Goal: Task Accomplishment & Management: Manage account settings

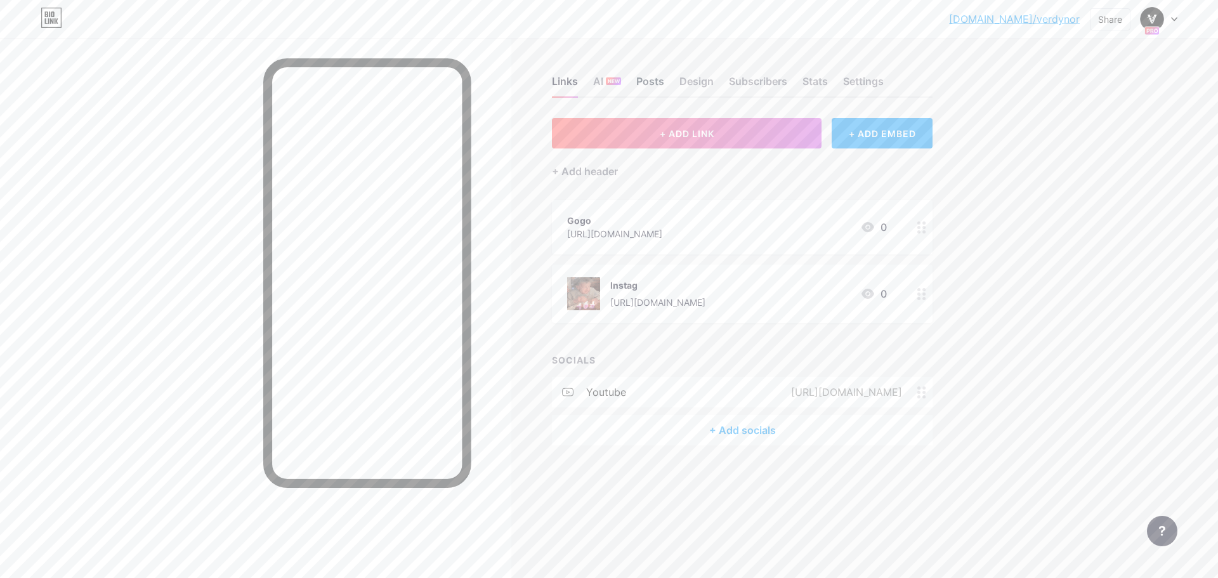
click at [650, 82] on div "Posts" at bounding box center [650, 85] width 28 height 23
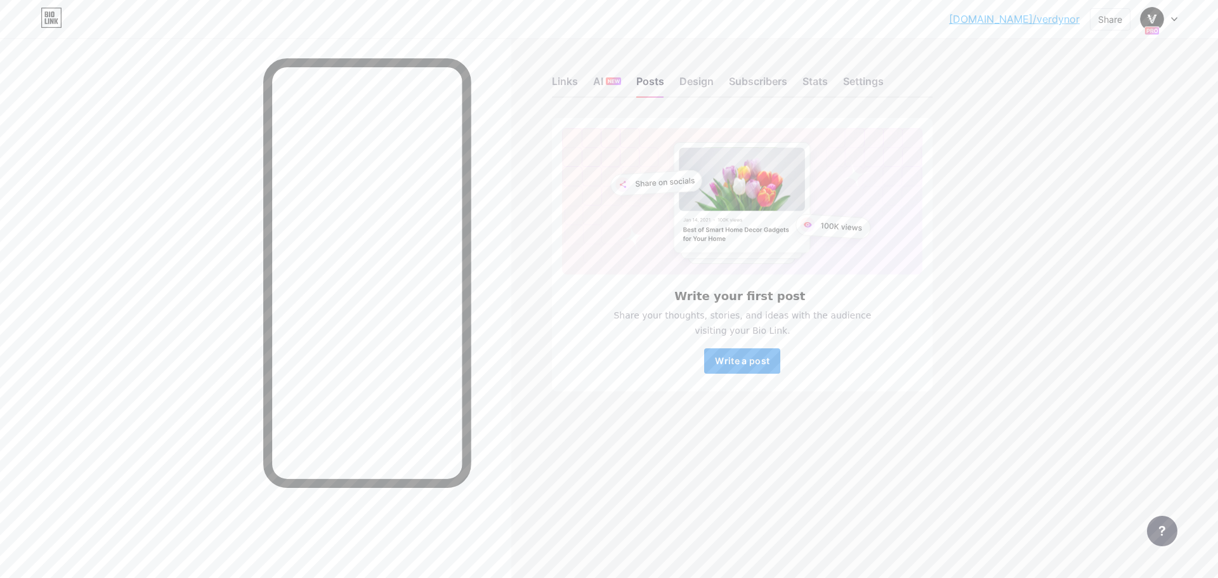
click at [740, 363] on span "Write a post" at bounding box center [742, 360] width 55 height 11
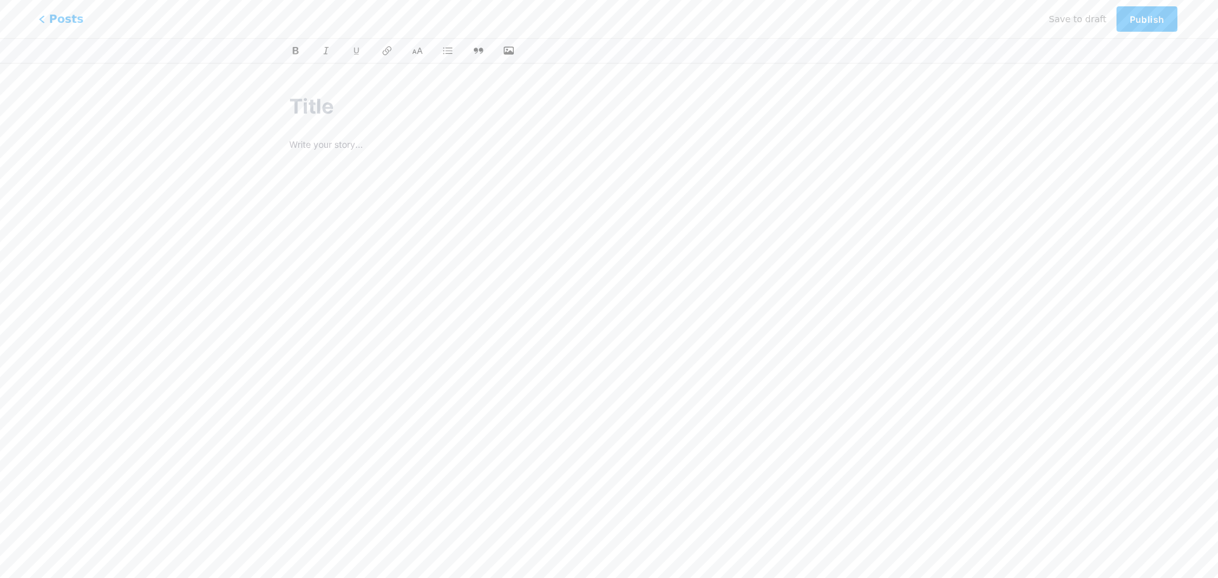
click at [53, 17] on span "Posts" at bounding box center [61, 19] width 45 height 16
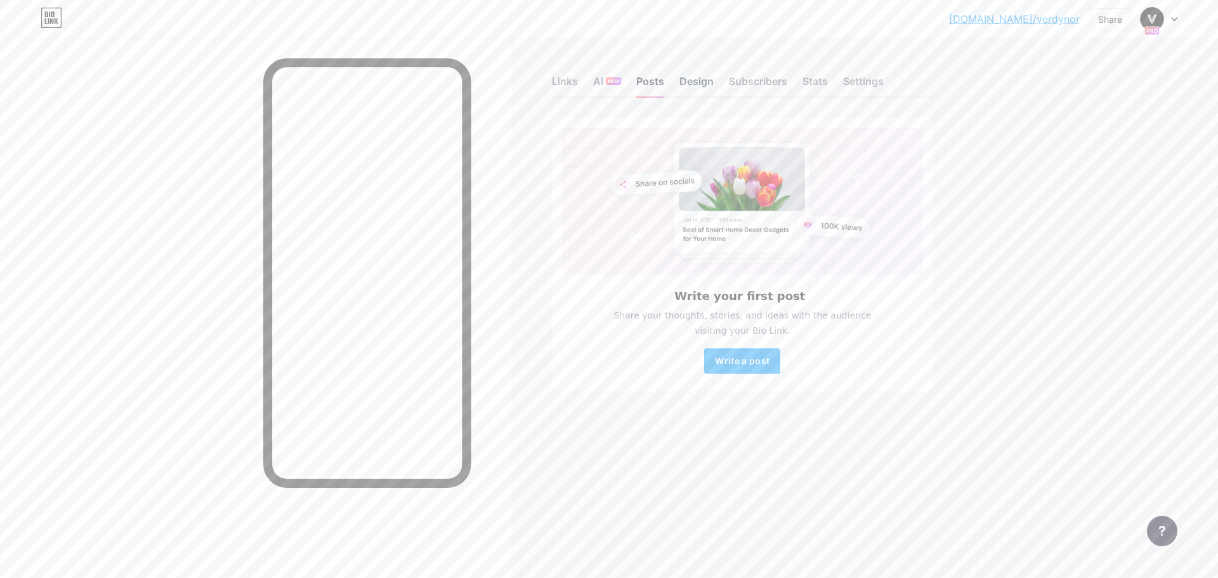
click at [701, 80] on div "Design" at bounding box center [697, 85] width 34 height 23
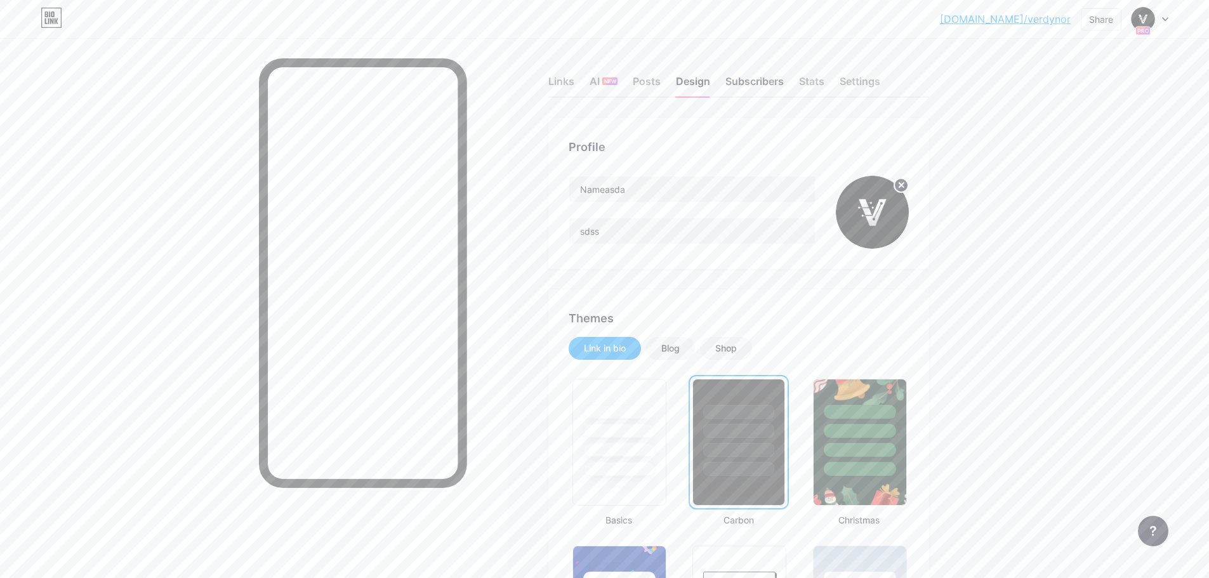
click at [759, 75] on div "Subscribers" at bounding box center [754, 85] width 58 height 23
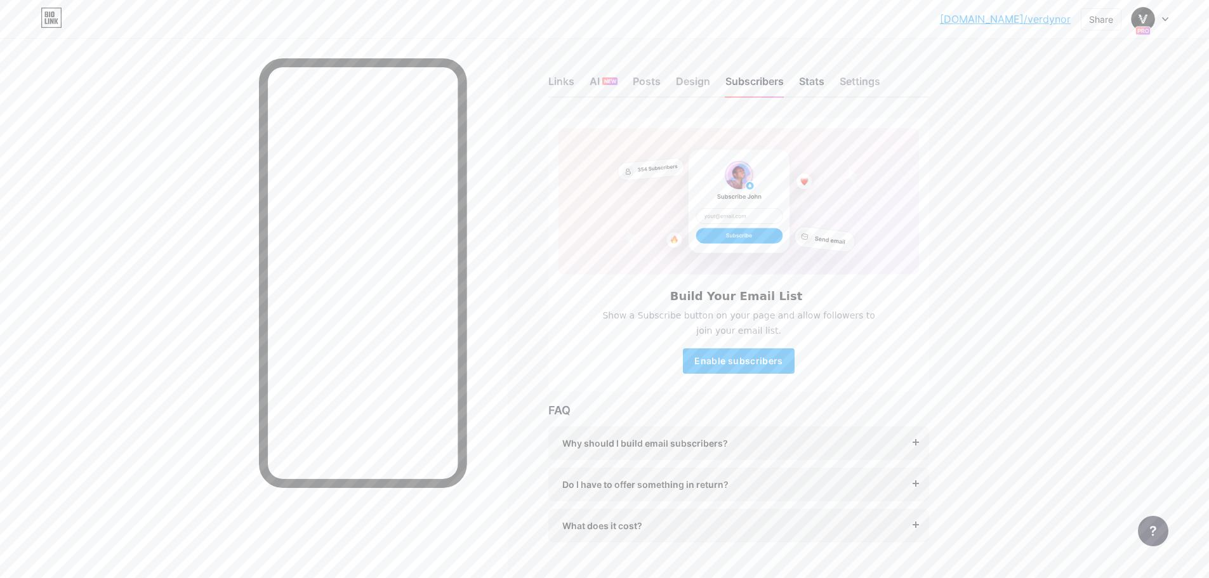
click at [810, 79] on div "Stats" at bounding box center [811, 85] width 25 height 23
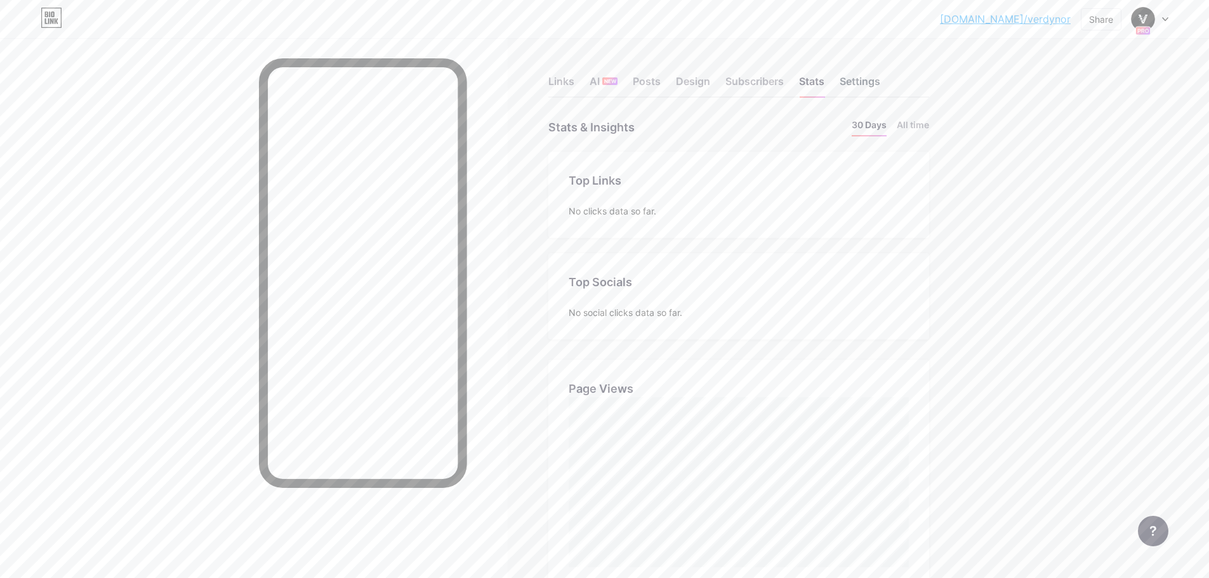
drag, startPoint x: 869, startPoint y: 72, endPoint x: 869, endPoint y: 87, distance: 15.2
click at [869, 73] on div "Links AI NEW Posts Design Subscribers Stats Settings" at bounding box center [738, 75] width 381 height 44
click at [869, 87] on div "Settings" at bounding box center [859, 85] width 41 height 23
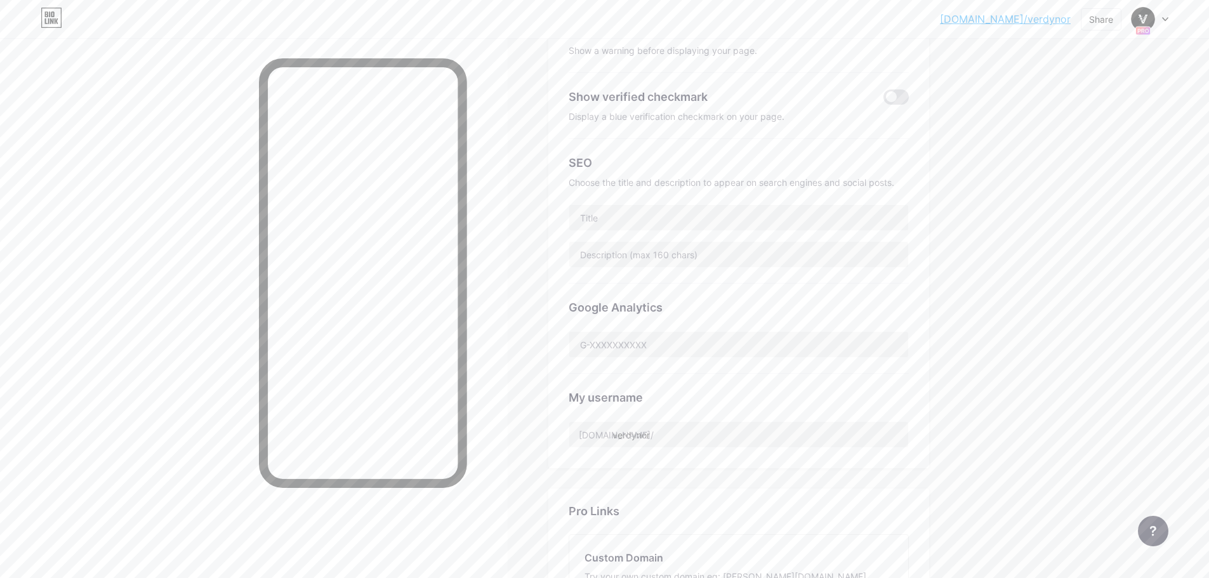
scroll to position [444, 0]
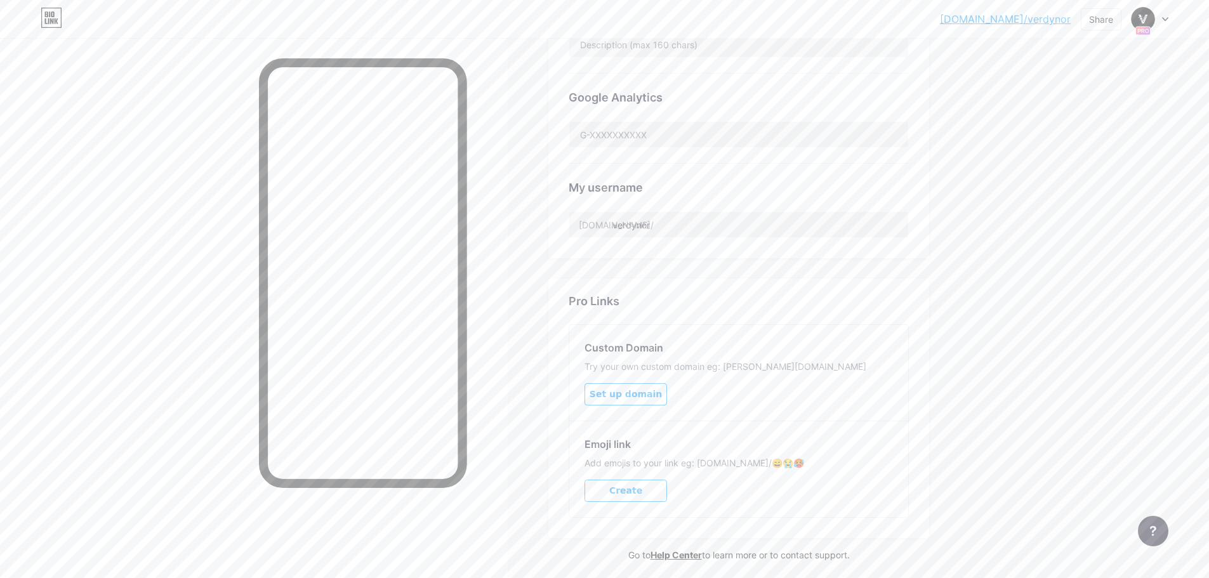
click at [214, 287] on div at bounding box center [254, 327] width 508 height 578
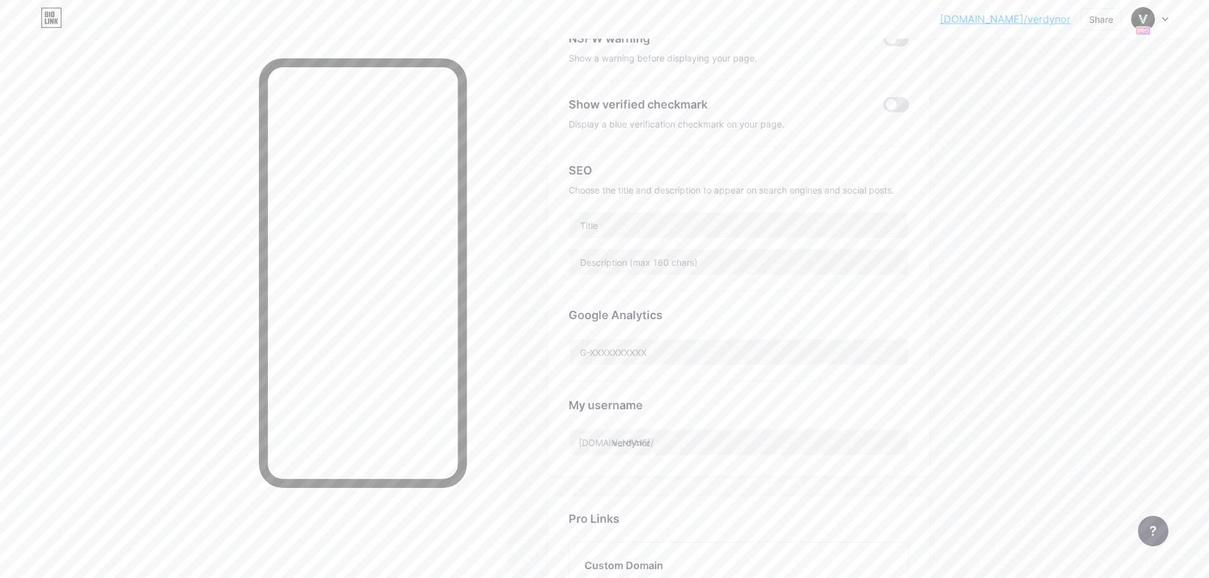
scroll to position [0, 0]
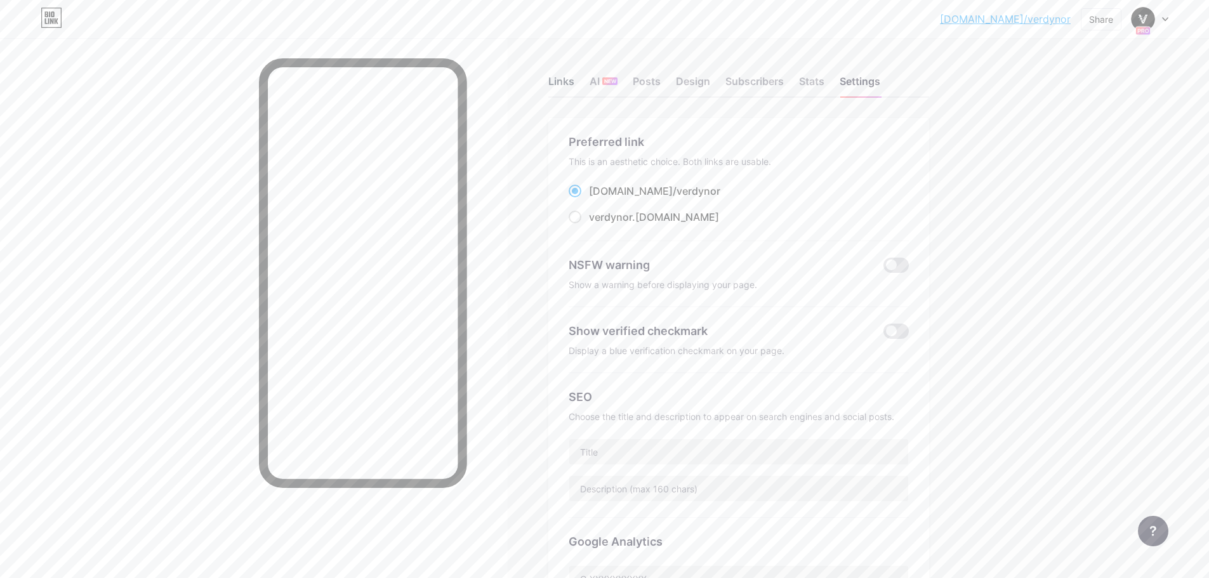
click at [574, 85] on div "Links" at bounding box center [561, 85] width 26 height 23
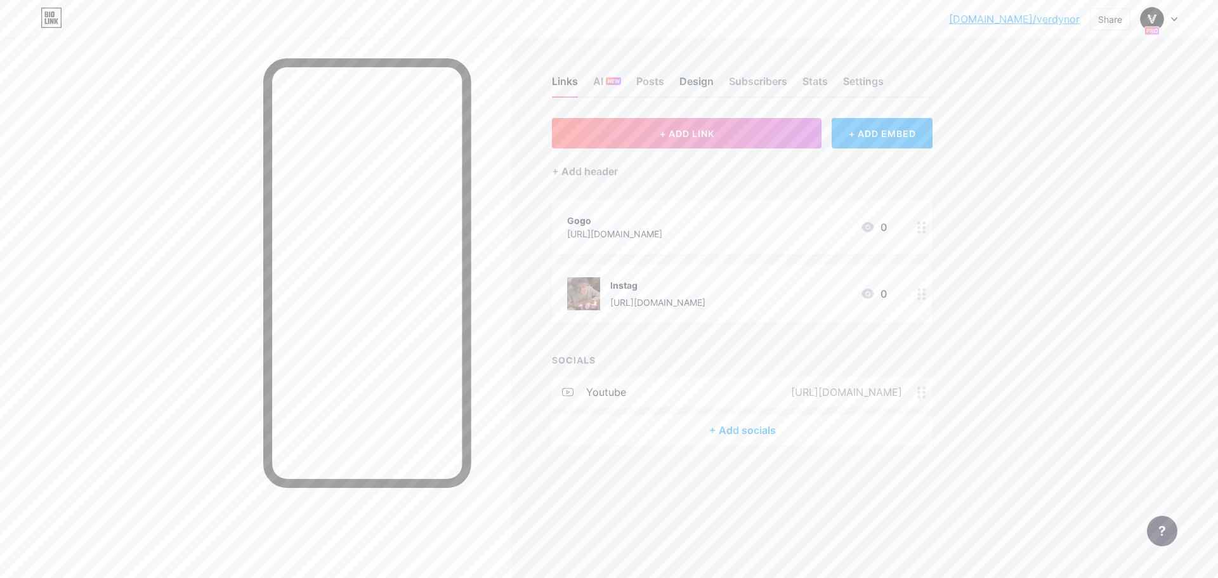
click at [701, 81] on div "Design" at bounding box center [697, 85] width 34 height 23
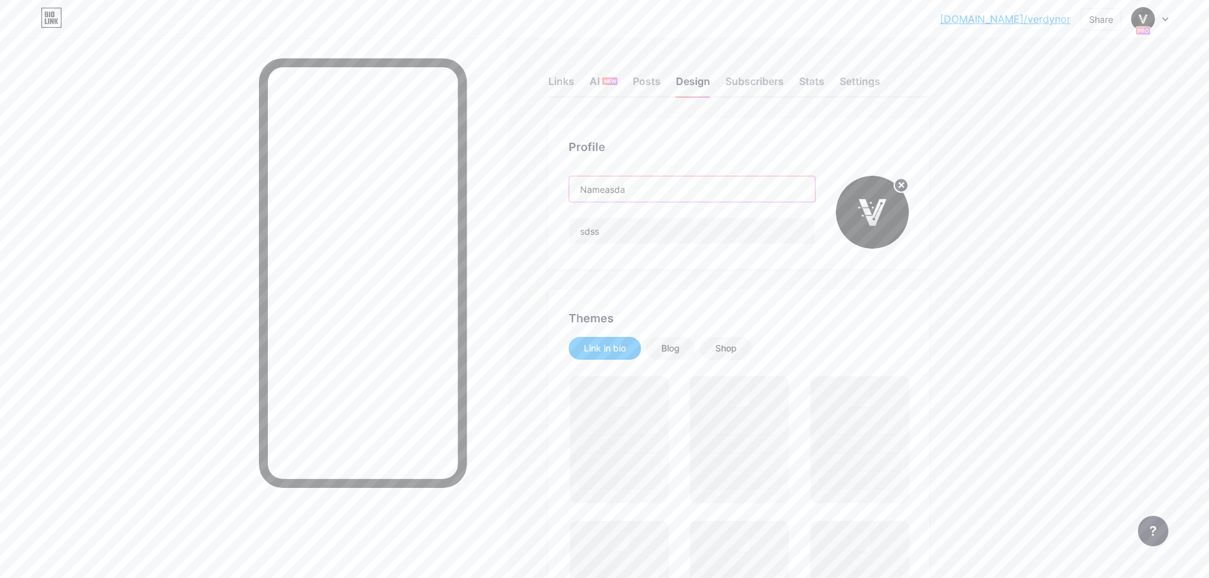
click at [691, 198] on input "Nameasda" at bounding box center [692, 188] width 246 height 25
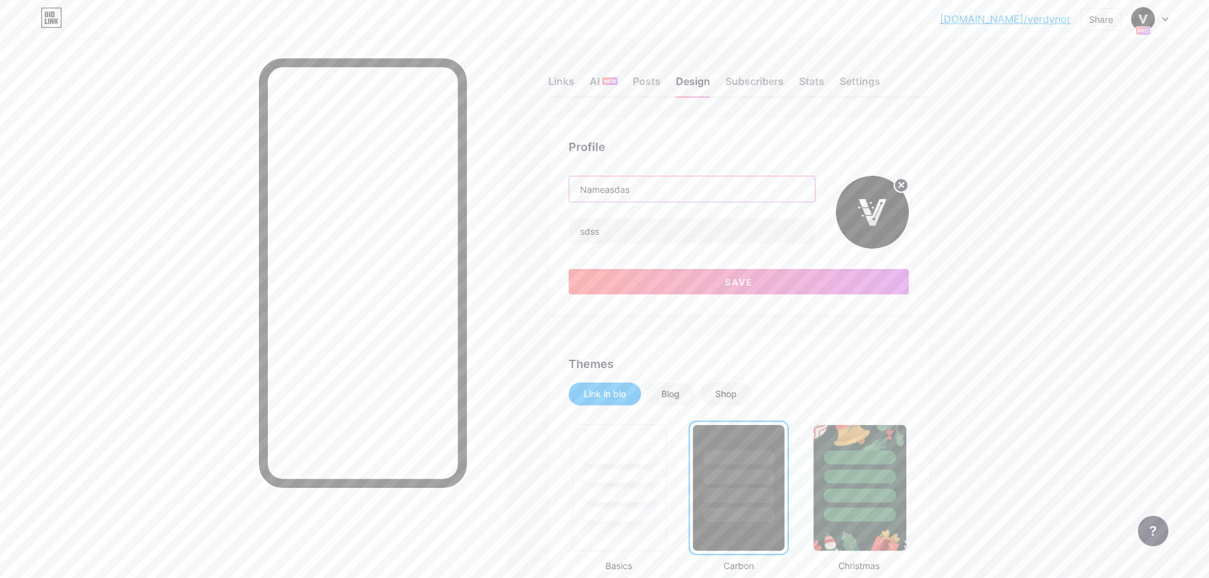
type input "Nameasdas"
click at [560, 79] on div "Links" at bounding box center [561, 85] width 26 height 23
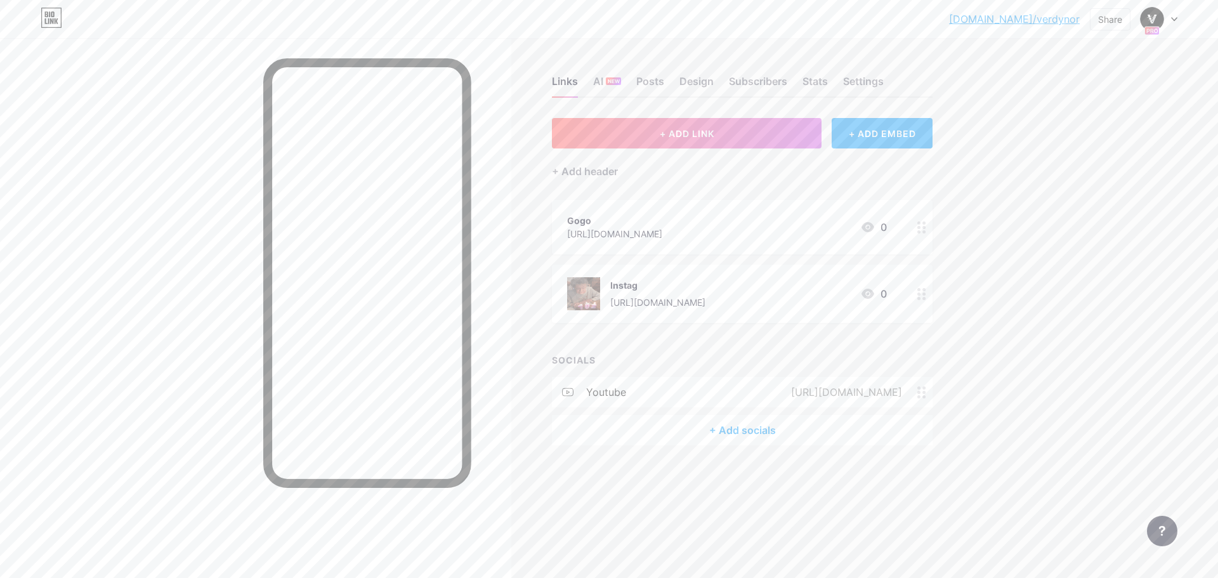
click at [737, 433] on div "+ Add socials" at bounding box center [742, 430] width 381 height 30
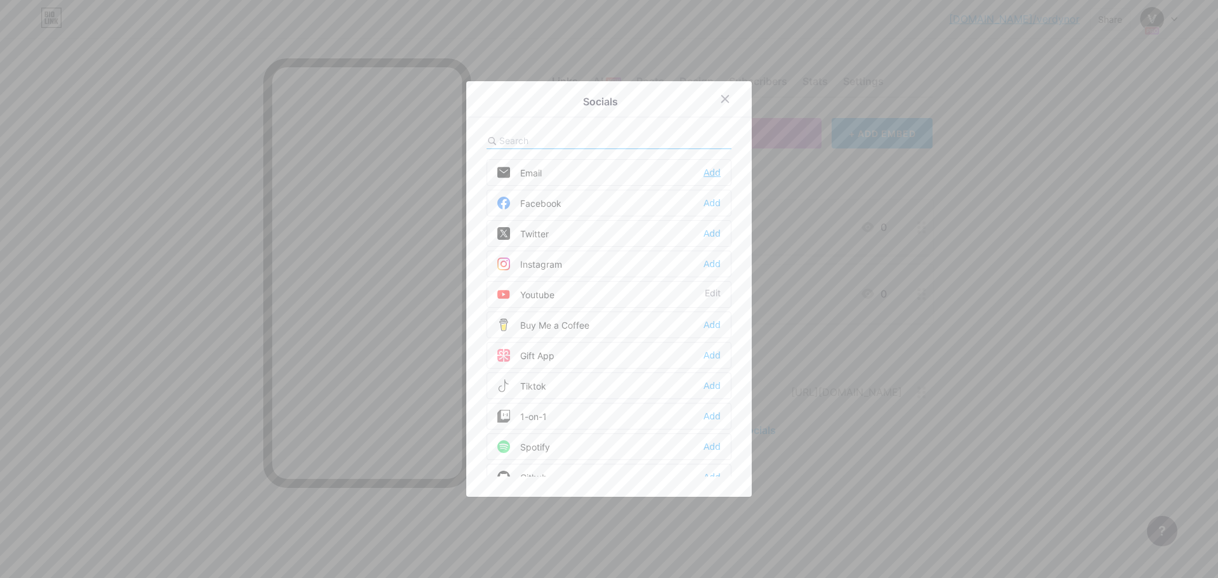
click at [716, 170] on div "Add" at bounding box center [712, 172] width 17 height 13
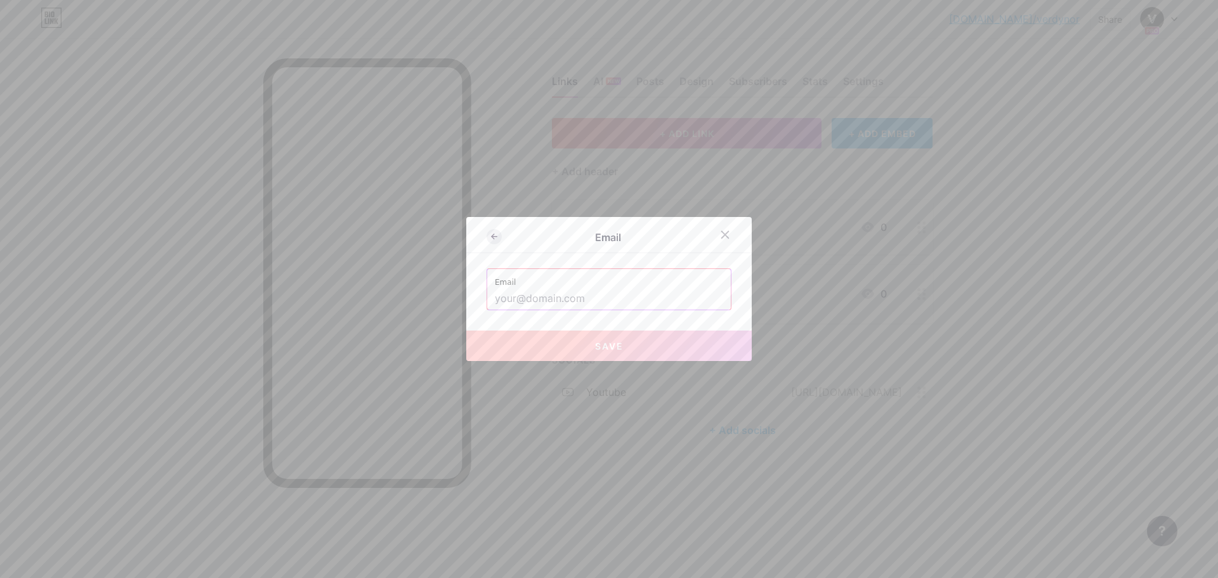
click at [499, 239] on icon at bounding box center [494, 236] width 15 height 15
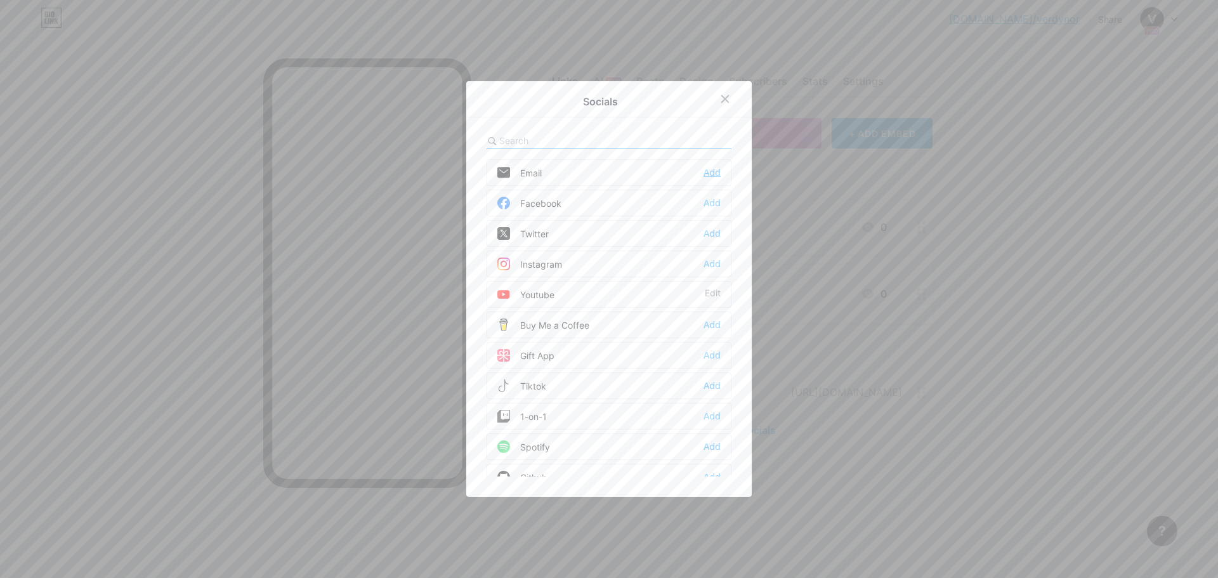
click at [711, 172] on div "Add" at bounding box center [712, 172] width 17 height 13
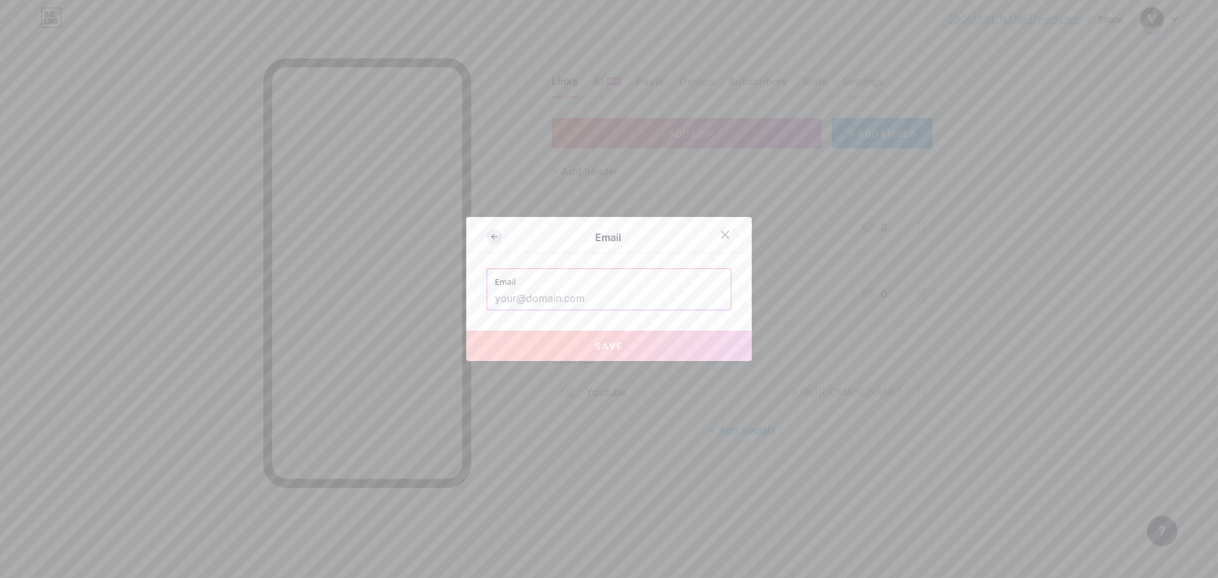
click at [494, 235] on icon at bounding box center [493, 236] width 3 height 4
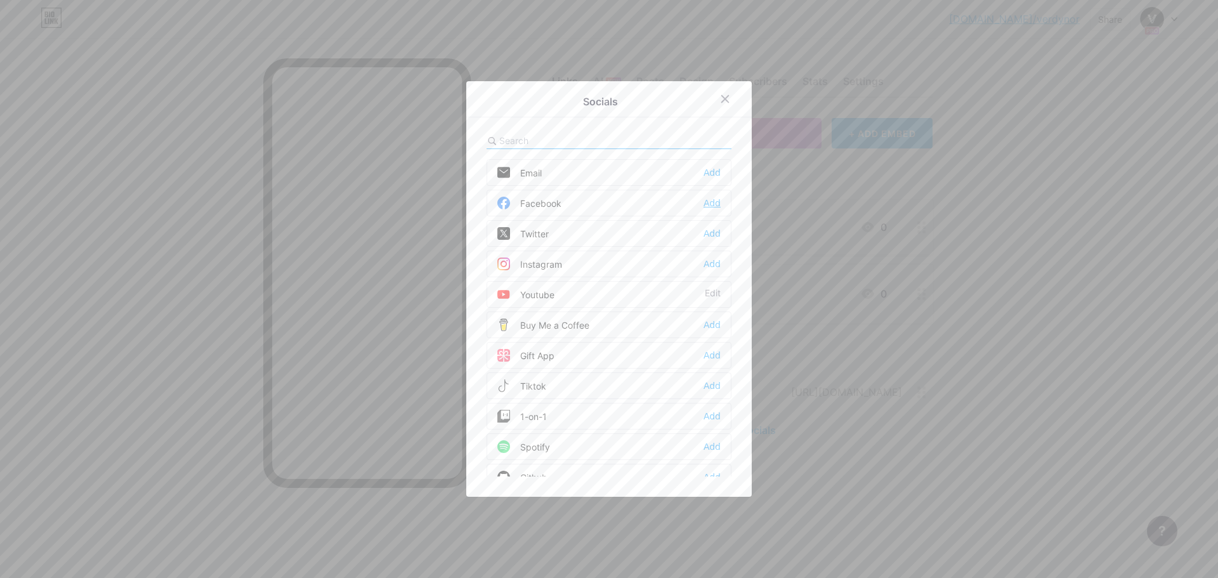
click at [714, 202] on div "Add" at bounding box center [712, 203] width 17 height 13
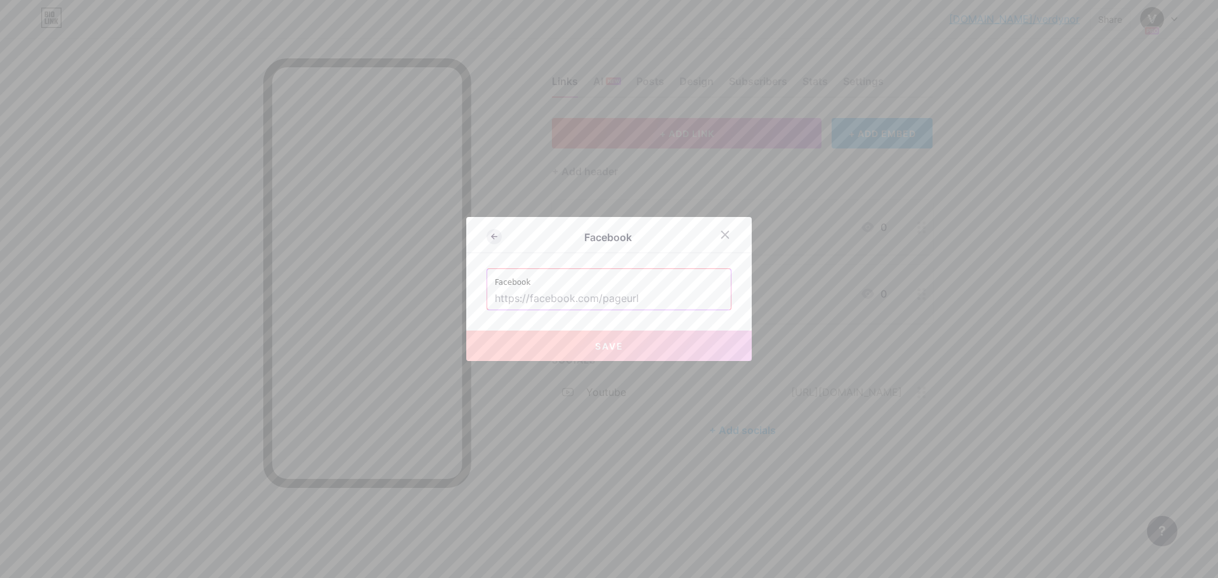
click at [494, 235] on icon at bounding box center [494, 236] width 15 height 15
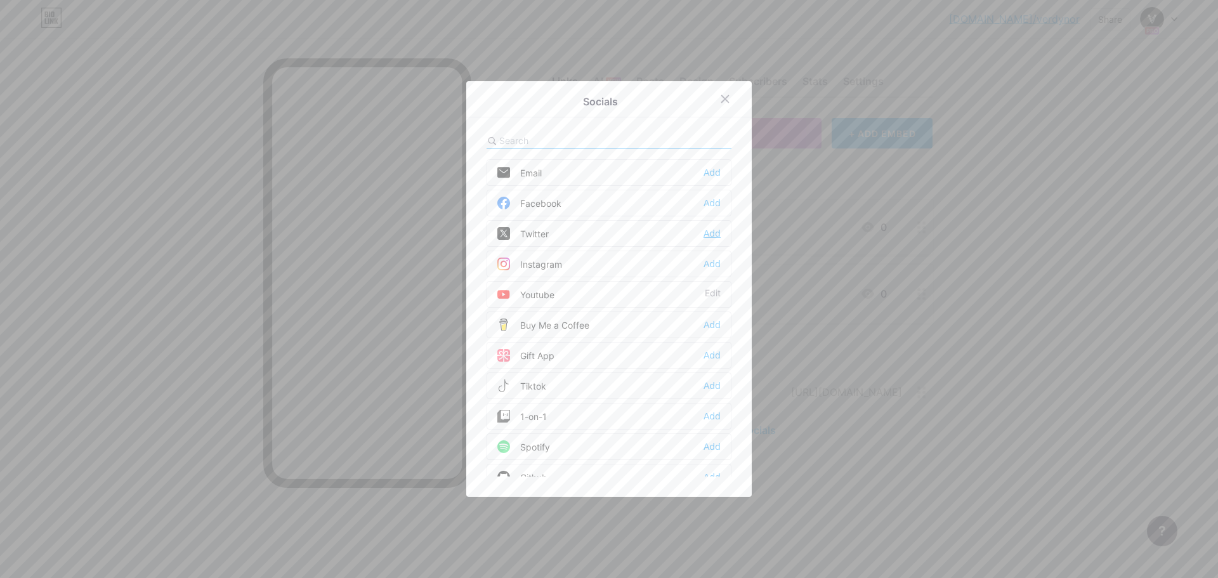
click at [716, 232] on div "Add" at bounding box center [712, 233] width 17 height 13
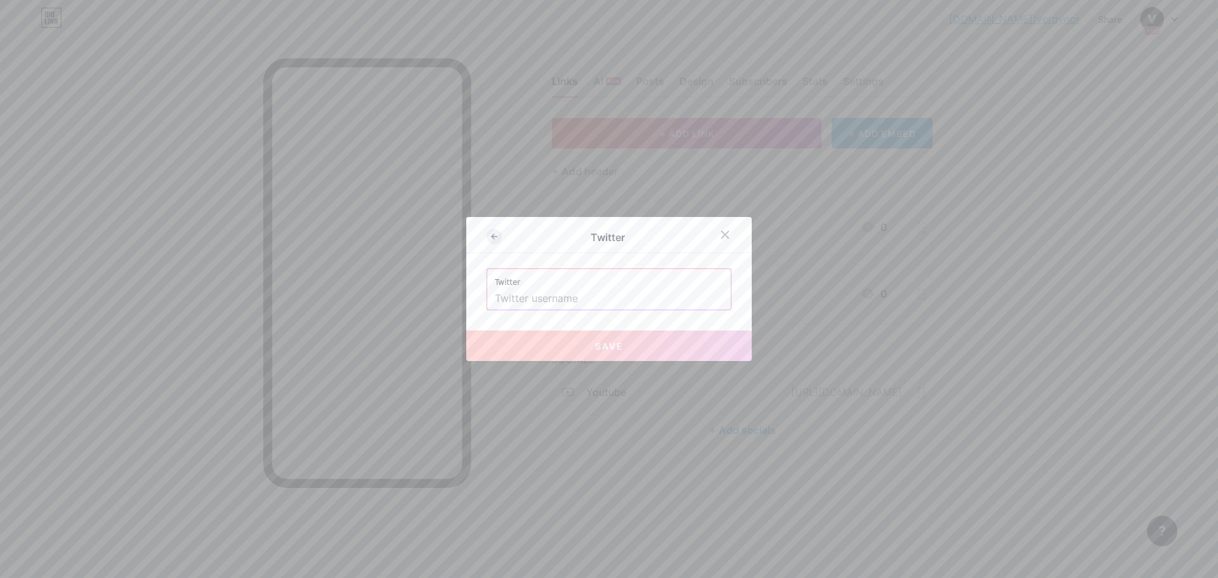
click at [497, 236] on icon at bounding box center [494, 236] width 15 height 15
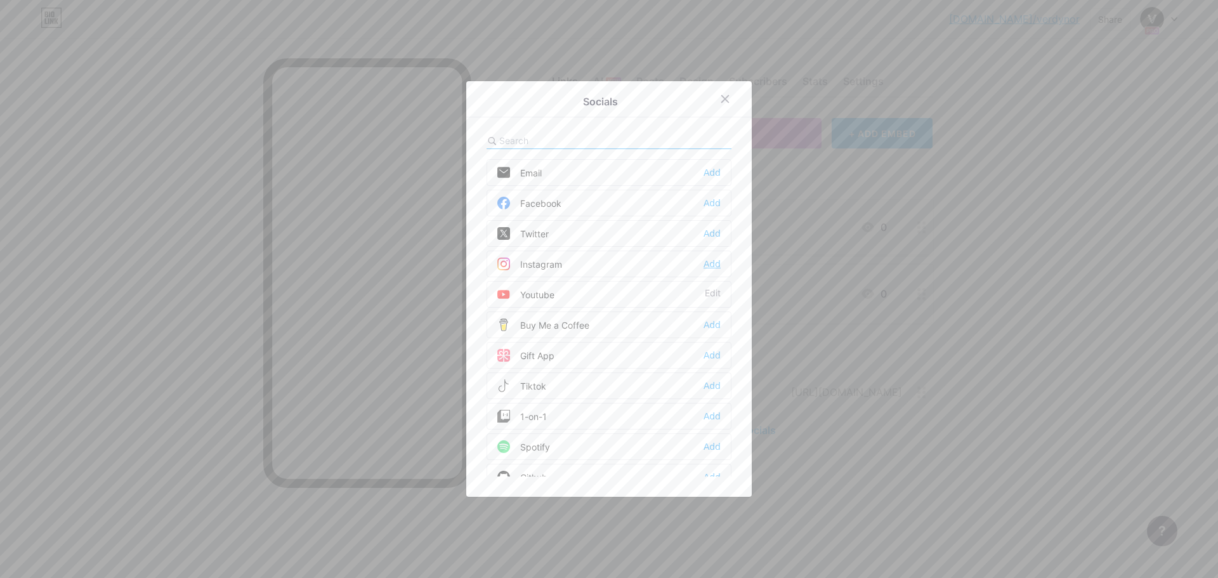
click at [718, 264] on div "Add" at bounding box center [712, 264] width 17 height 13
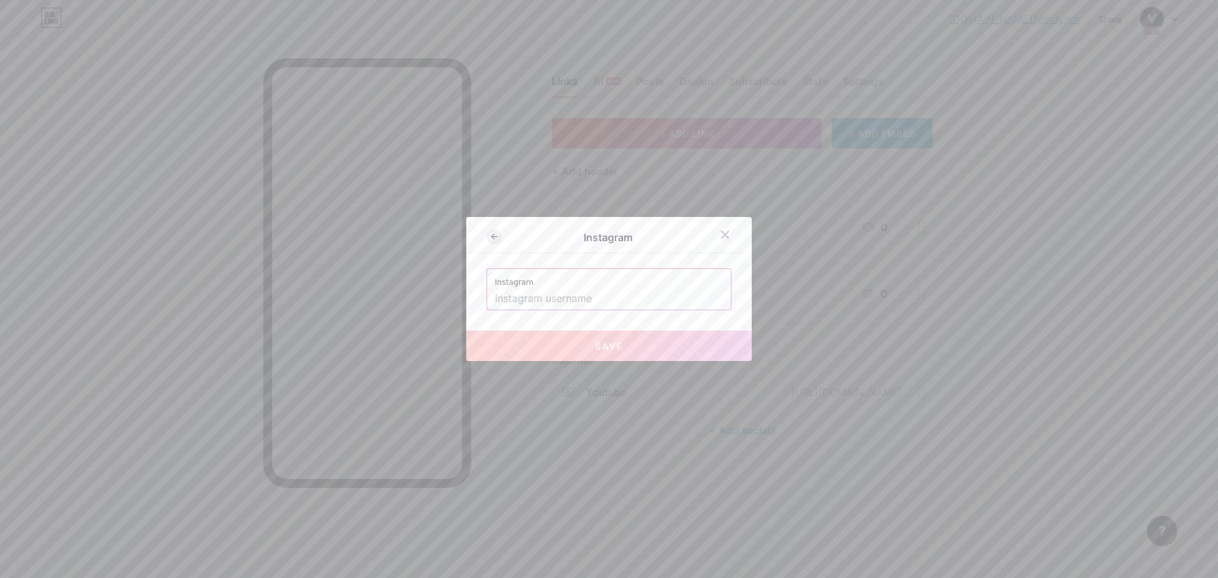
click at [492, 240] on icon at bounding box center [494, 236] width 15 height 15
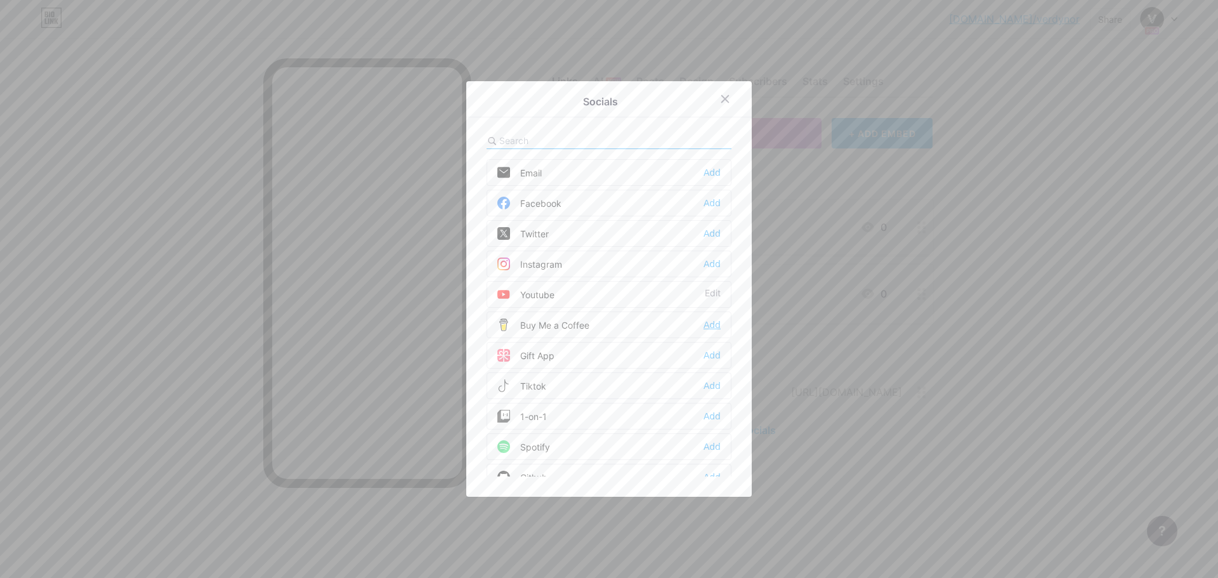
click at [716, 326] on div "Add" at bounding box center [712, 325] width 17 height 13
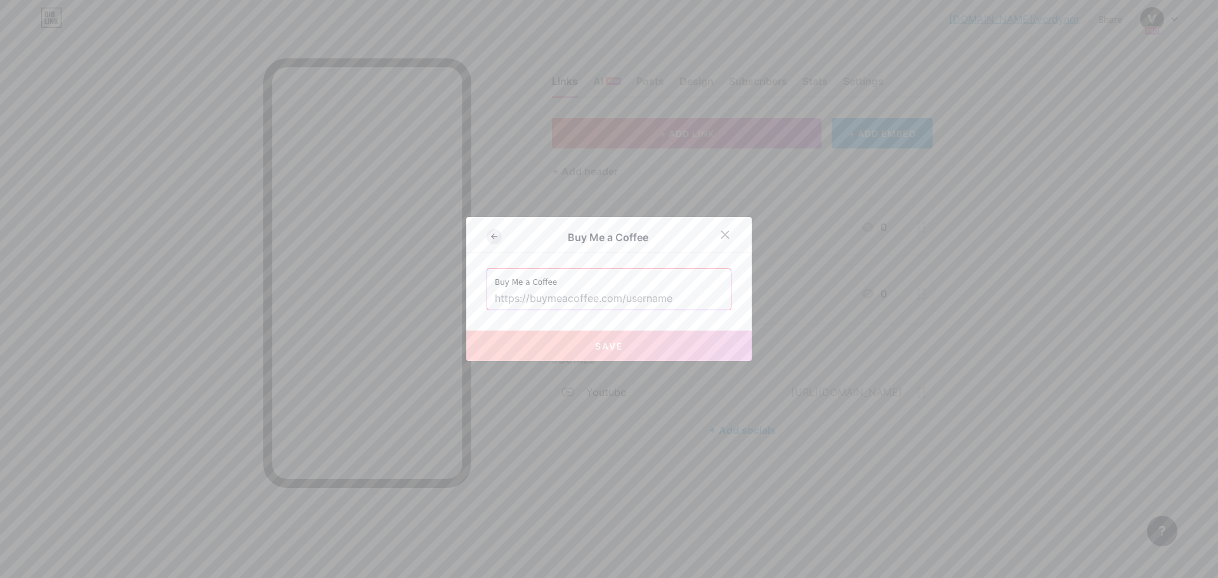
click at [489, 234] on icon at bounding box center [494, 236] width 15 height 15
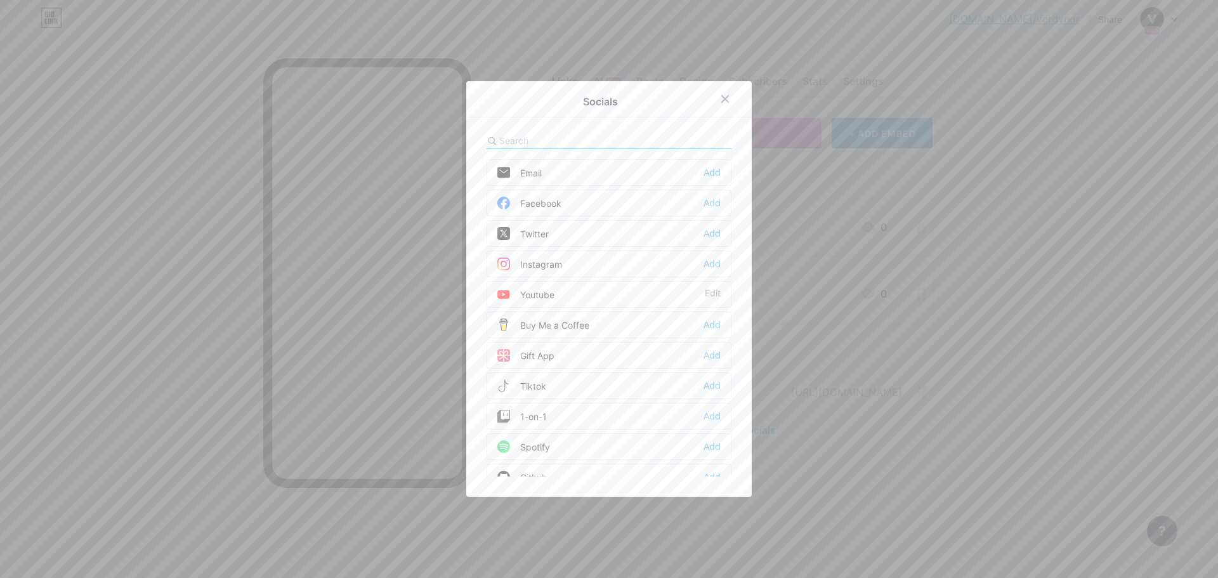
drag, startPoint x: 619, startPoint y: 326, endPoint x: 523, endPoint y: 326, distance: 96.4
click at [523, 326] on div "Buy Me a Coffee Add" at bounding box center [609, 325] width 245 height 27
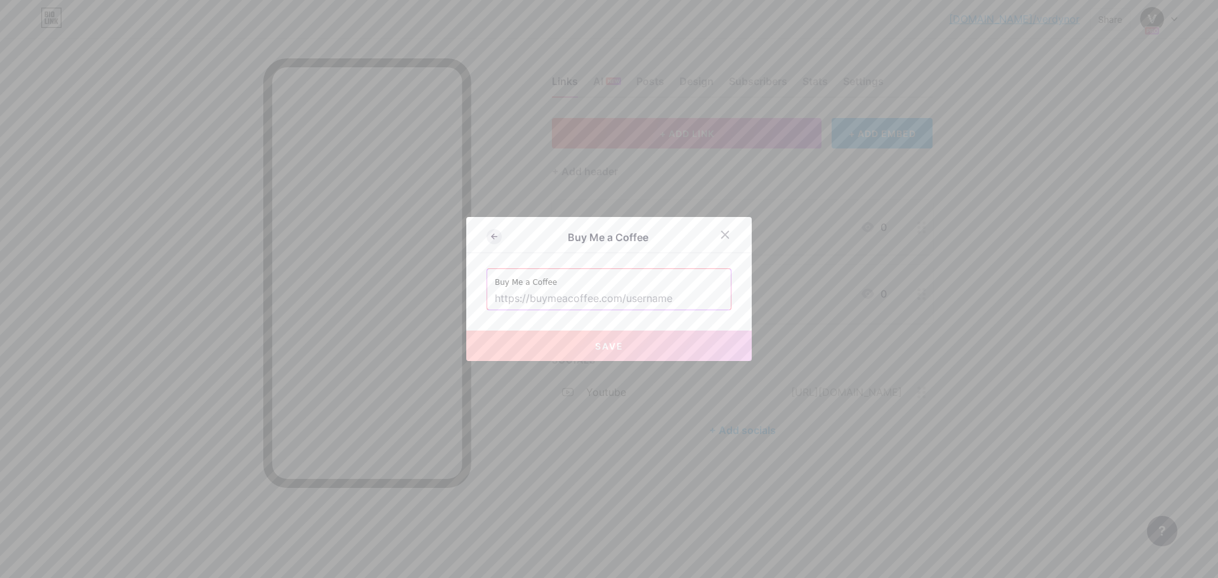
click at [494, 240] on icon at bounding box center [494, 236] width 15 height 15
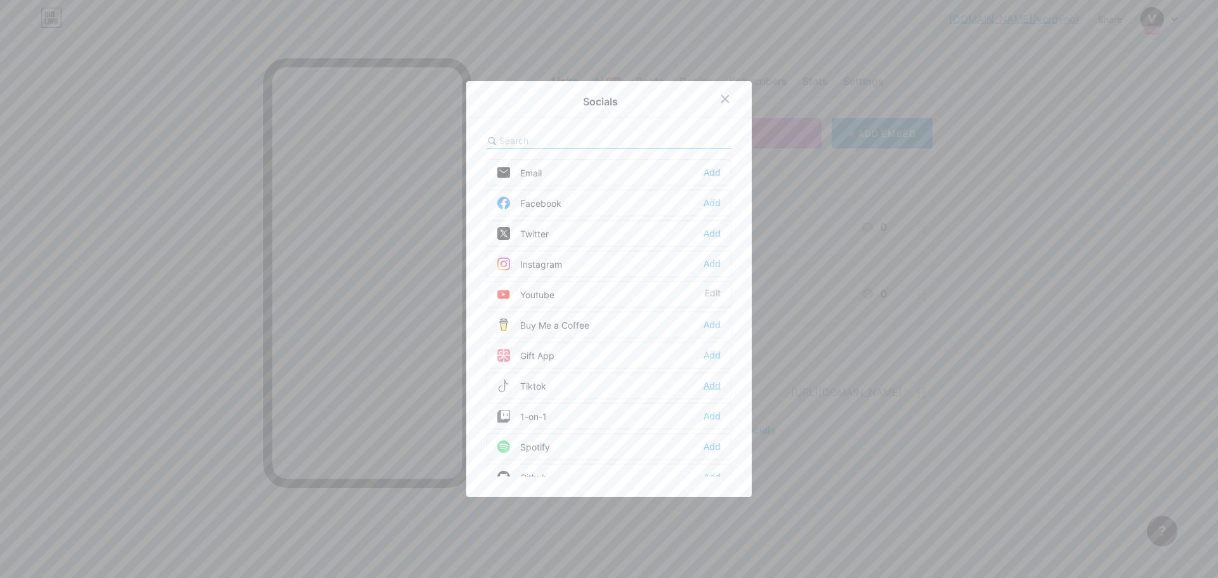
click at [711, 386] on div "Add" at bounding box center [712, 385] width 17 height 13
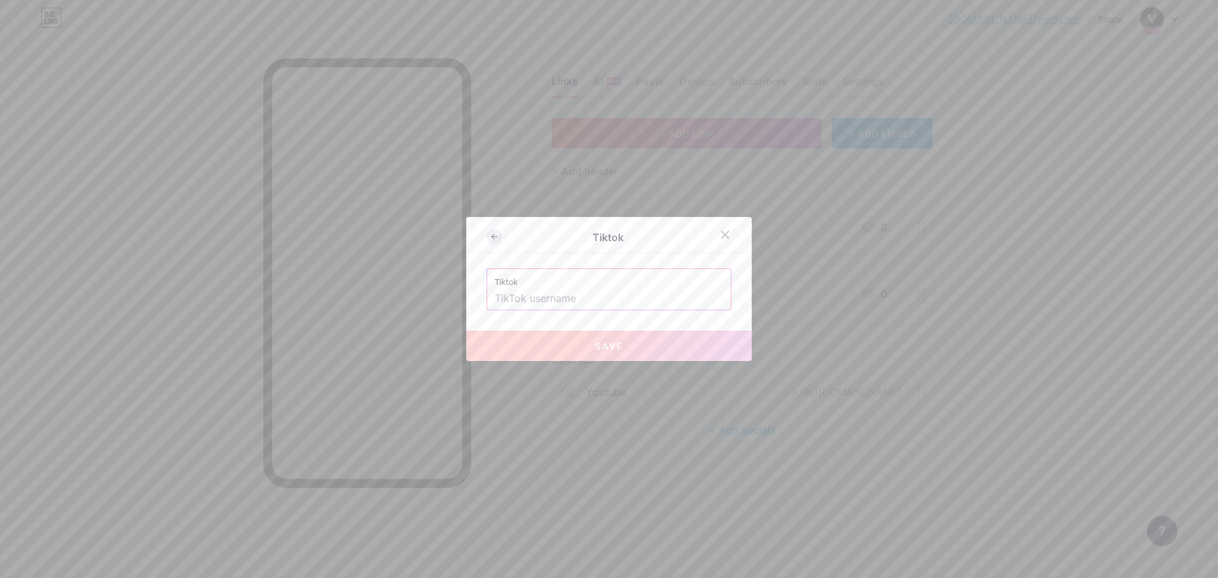
click at [497, 240] on icon at bounding box center [494, 236] width 15 height 15
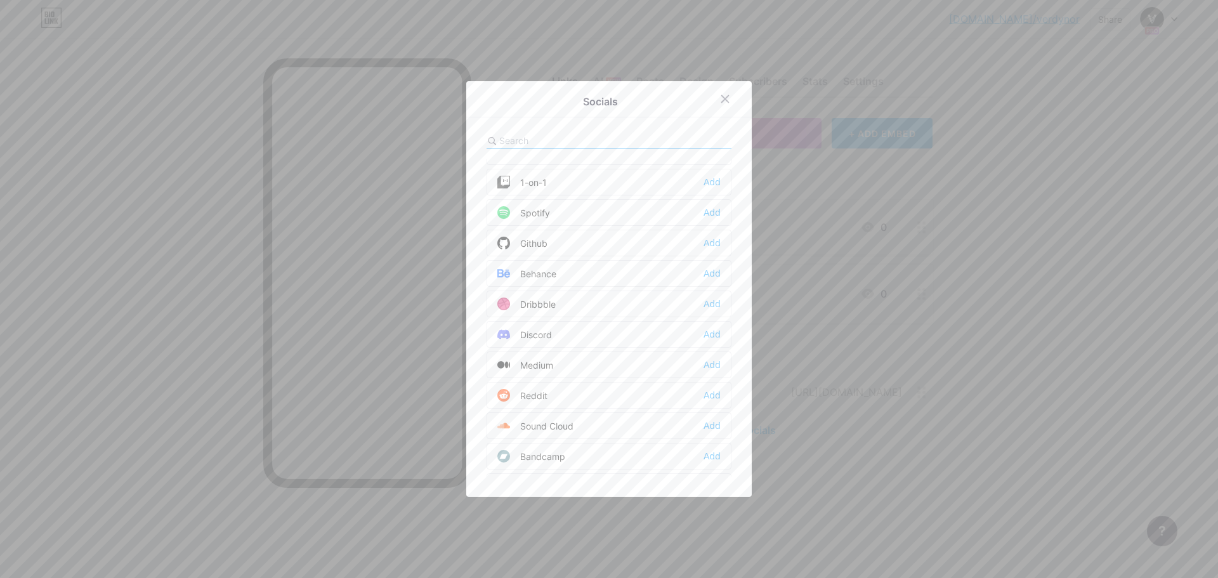
scroll to position [254, 0]
click at [714, 315] on div "Add" at bounding box center [712, 314] width 17 height 13
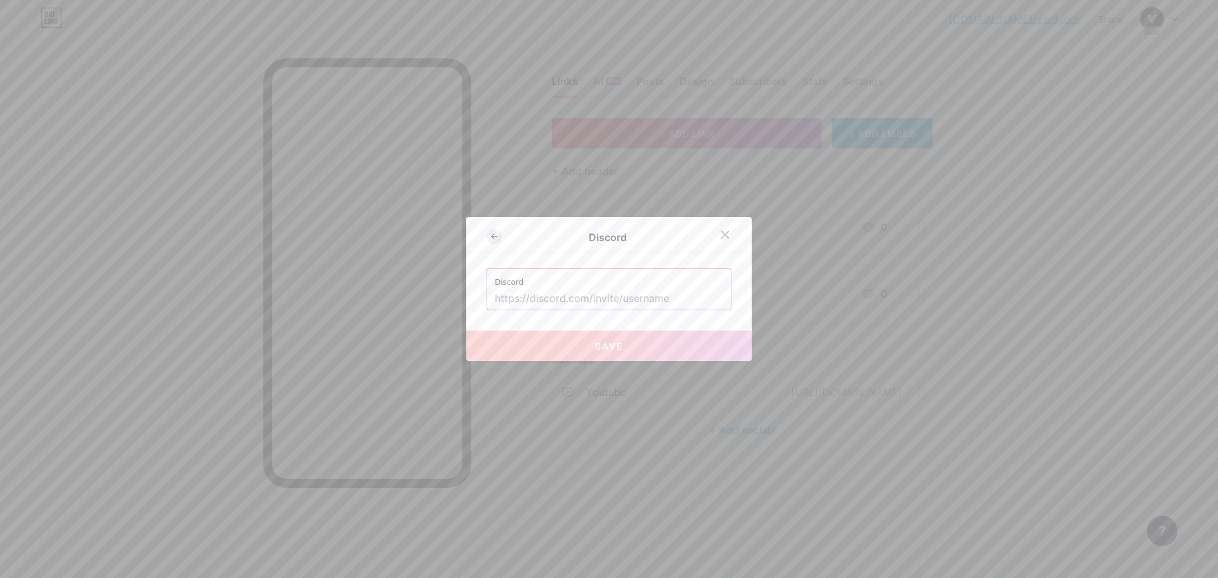
click at [501, 238] on icon at bounding box center [494, 236] width 15 height 15
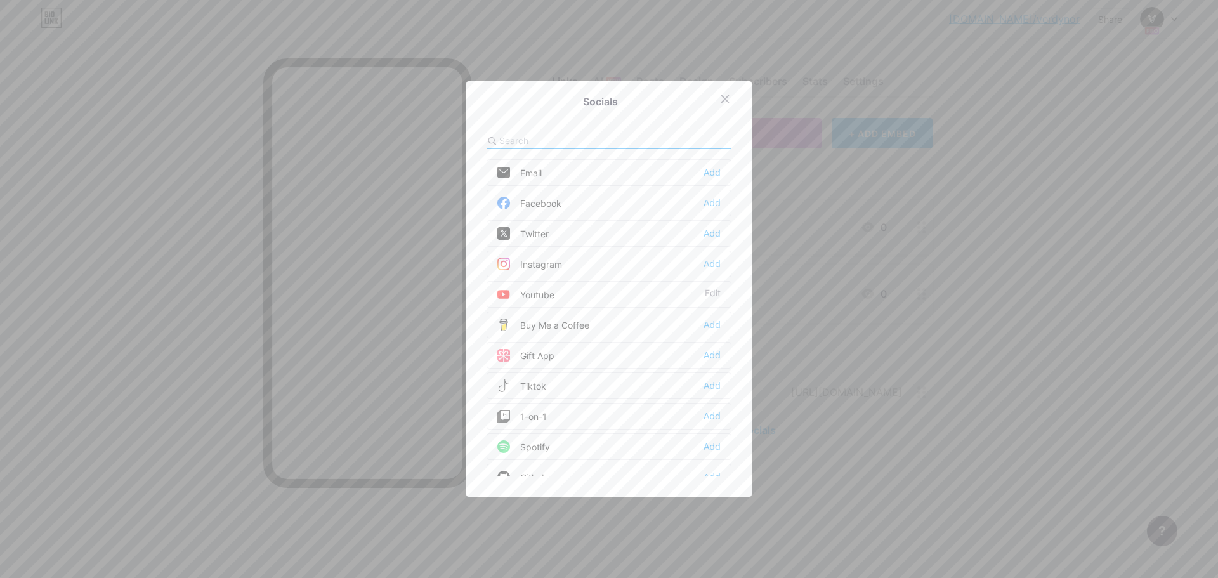
click at [712, 329] on div "Add" at bounding box center [712, 325] width 17 height 13
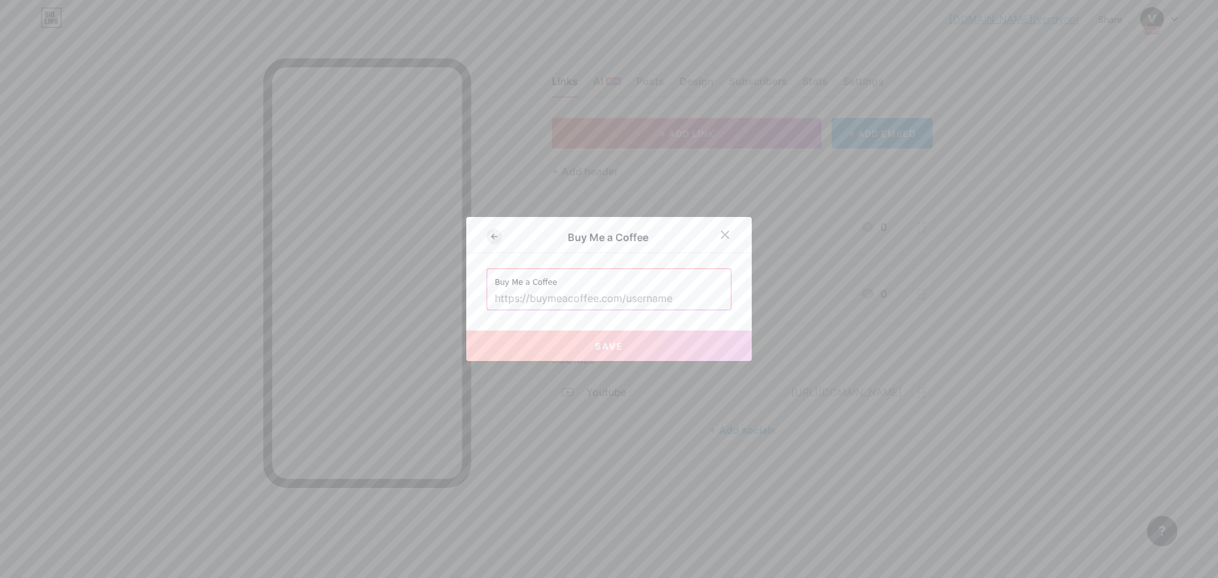
click at [491, 235] on icon at bounding box center [494, 236] width 15 height 15
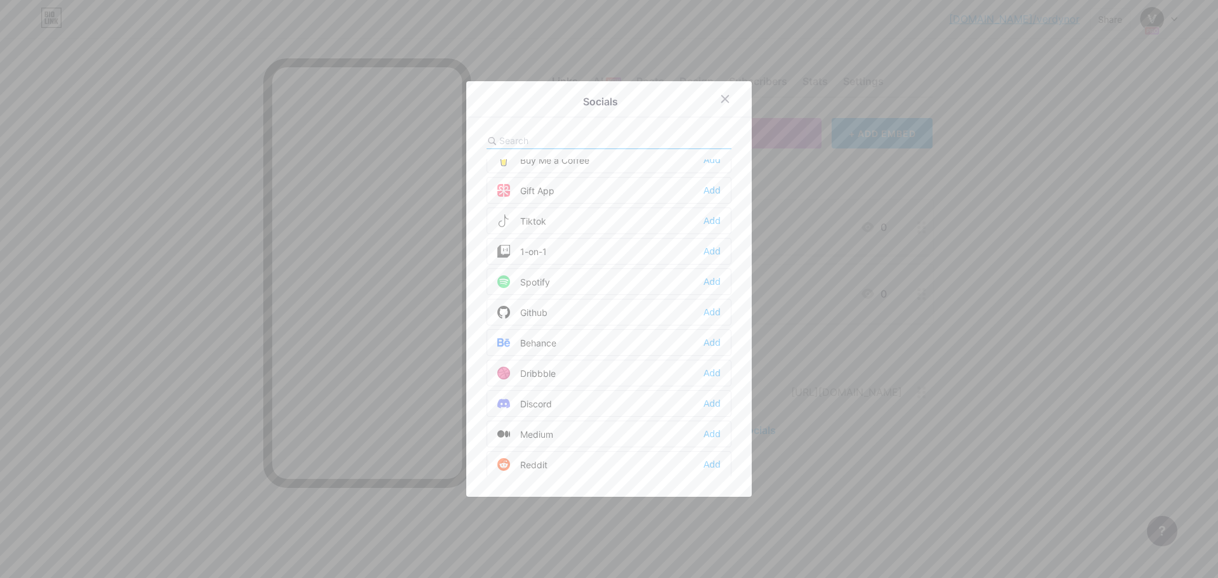
scroll to position [190, 0]
click at [720, 196] on div "Add" at bounding box center [712, 195] width 17 height 13
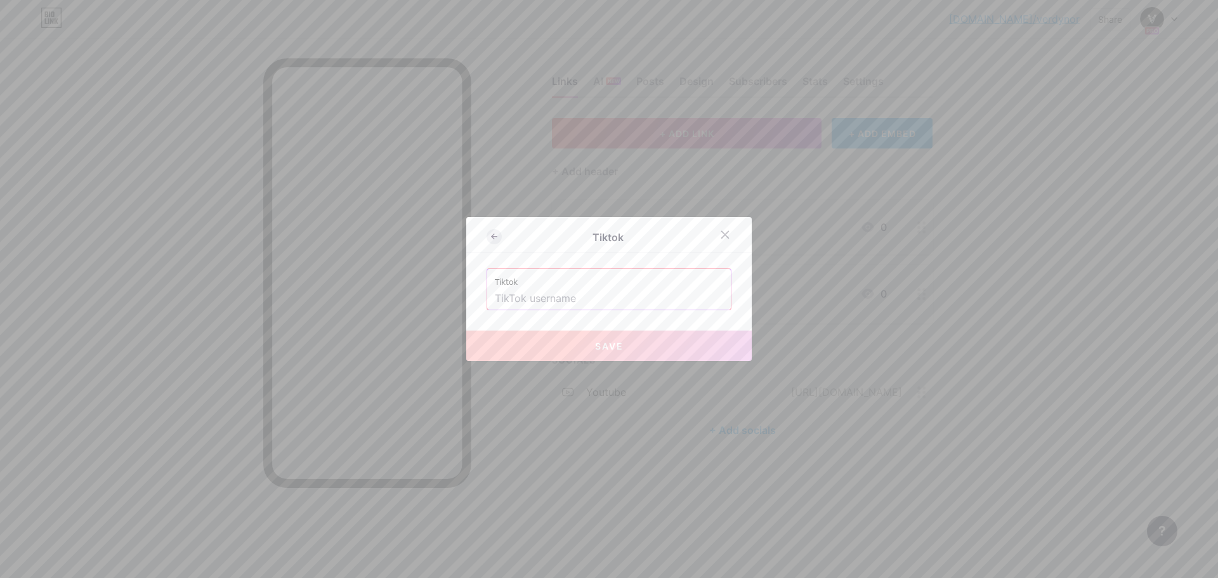
click at [496, 234] on icon at bounding box center [494, 236] width 15 height 15
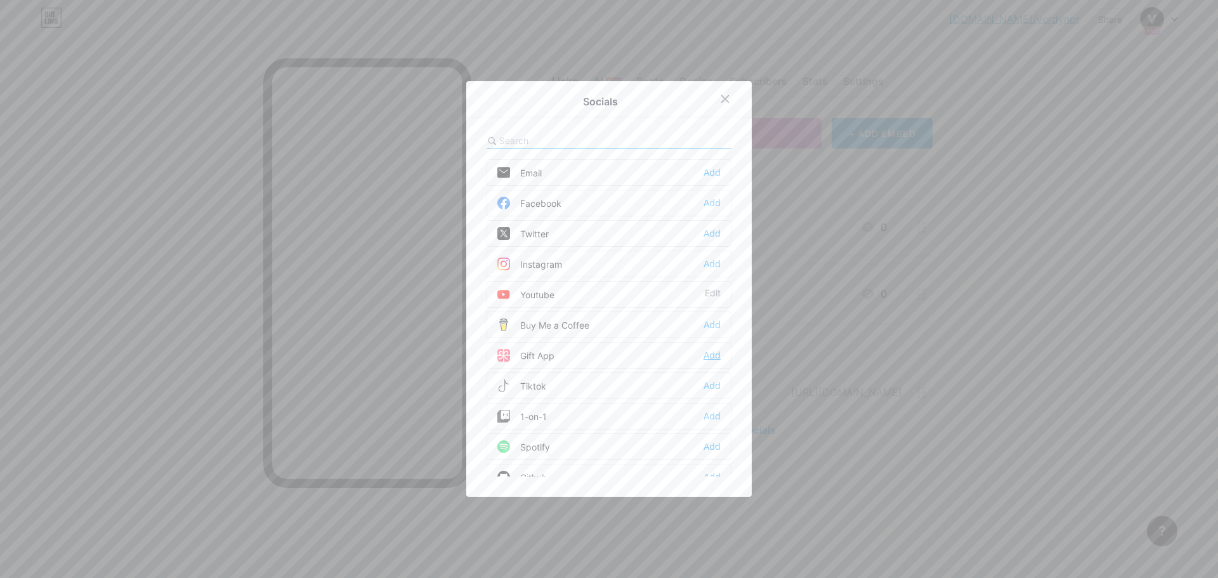
click at [714, 353] on div "Add" at bounding box center [712, 355] width 17 height 13
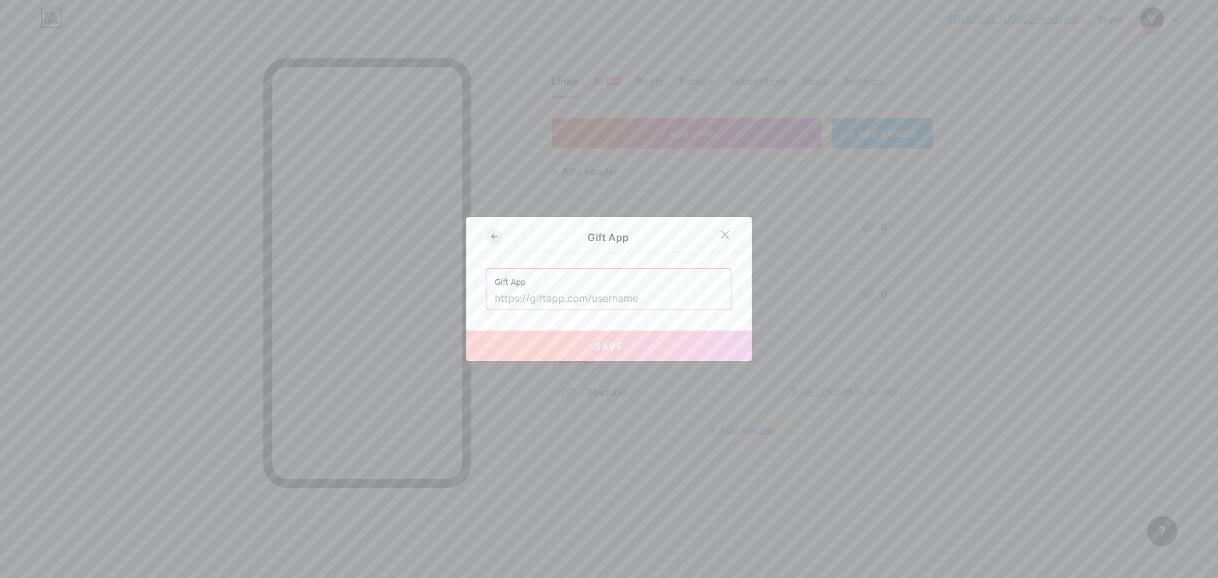
click at [499, 237] on icon at bounding box center [494, 236] width 15 height 15
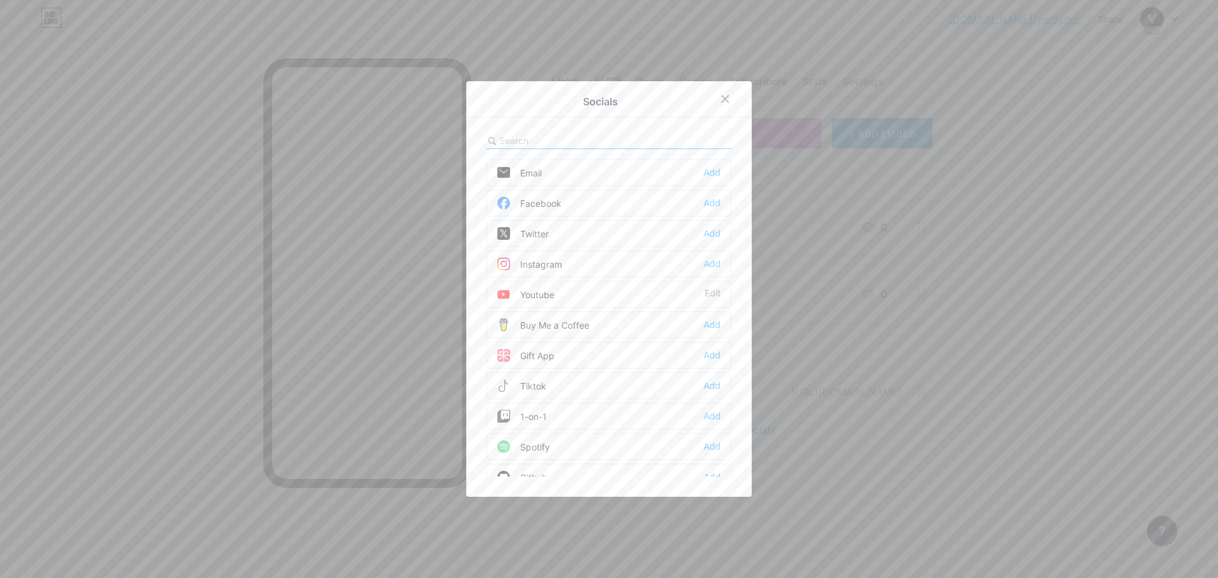
scroll to position [63, 0]
click at [715, 352] on div "Add" at bounding box center [712, 352] width 17 height 13
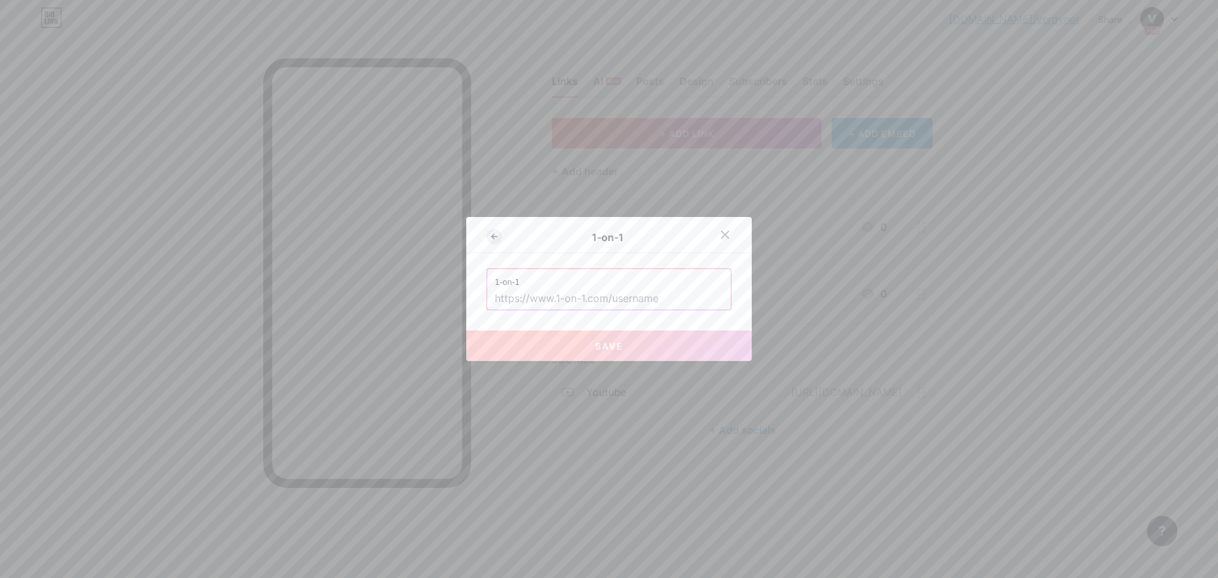
click at [493, 235] on icon at bounding box center [493, 236] width 3 height 4
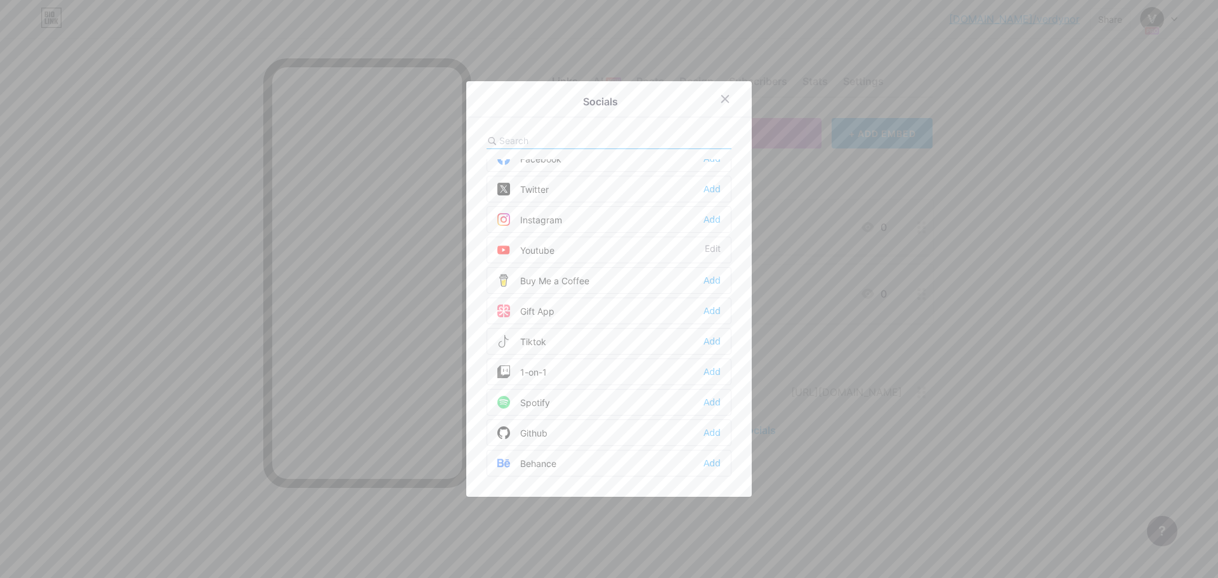
scroll to position [190, 0]
click at [713, 253] on div "Add" at bounding box center [712, 256] width 17 height 13
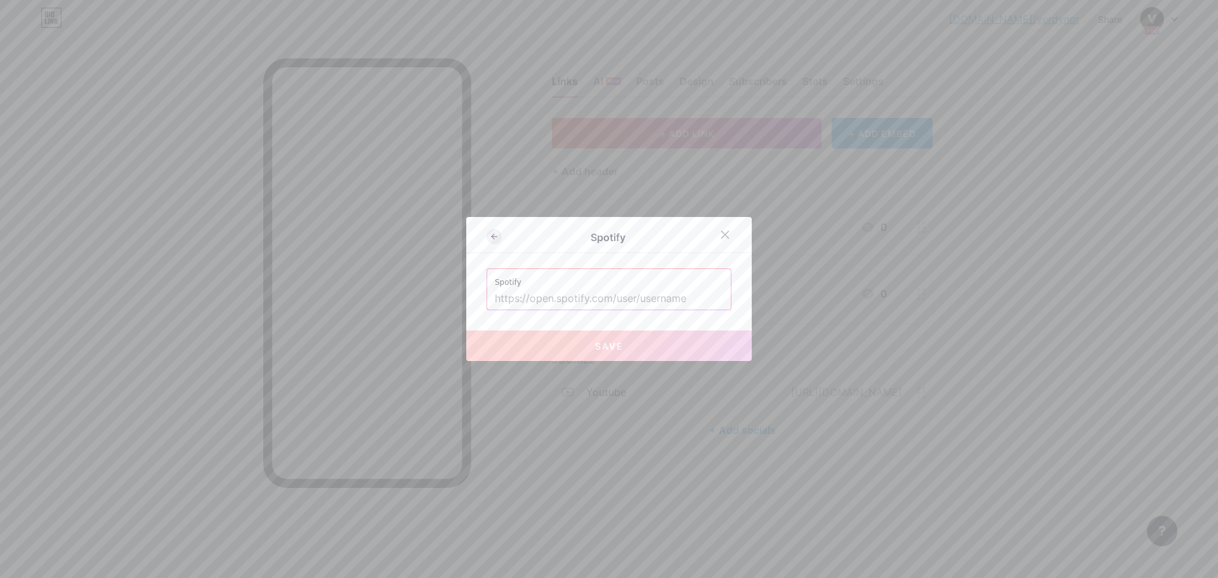
click at [494, 234] on icon at bounding box center [493, 236] width 3 height 4
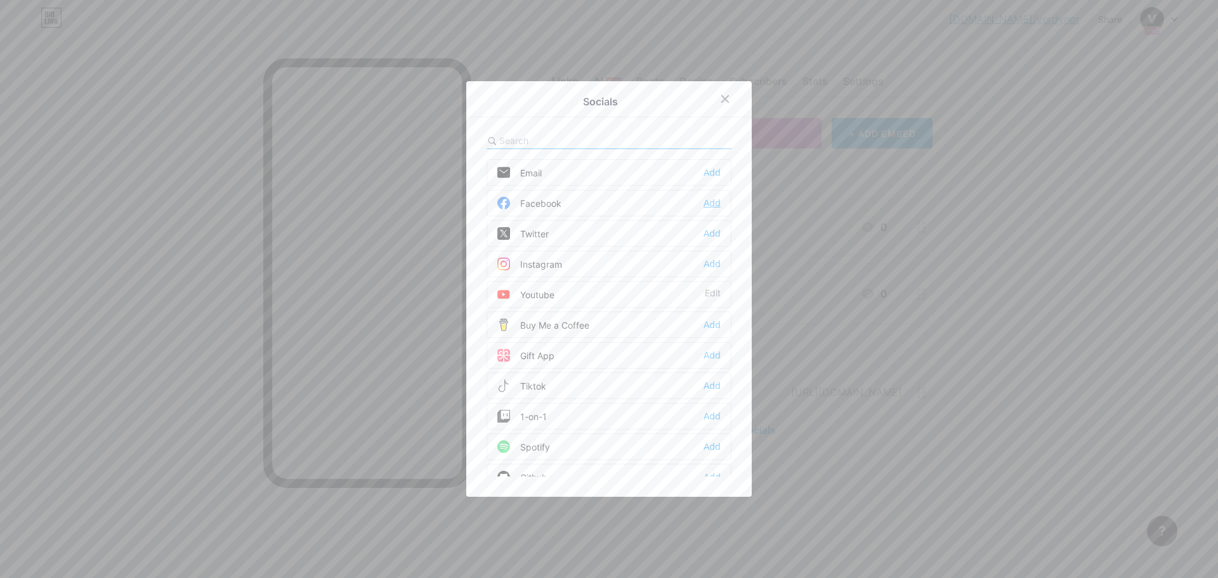
click at [711, 201] on div "Add" at bounding box center [712, 203] width 17 height 13
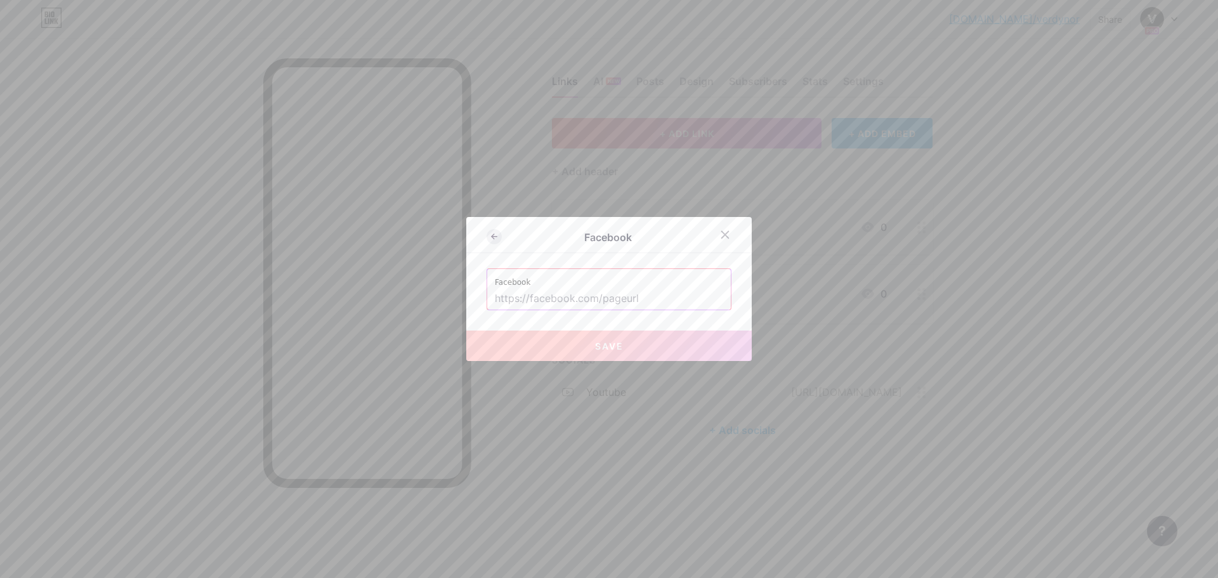
click at [496, 239] on icon at bounding box center [494, 236] width 15 height 15
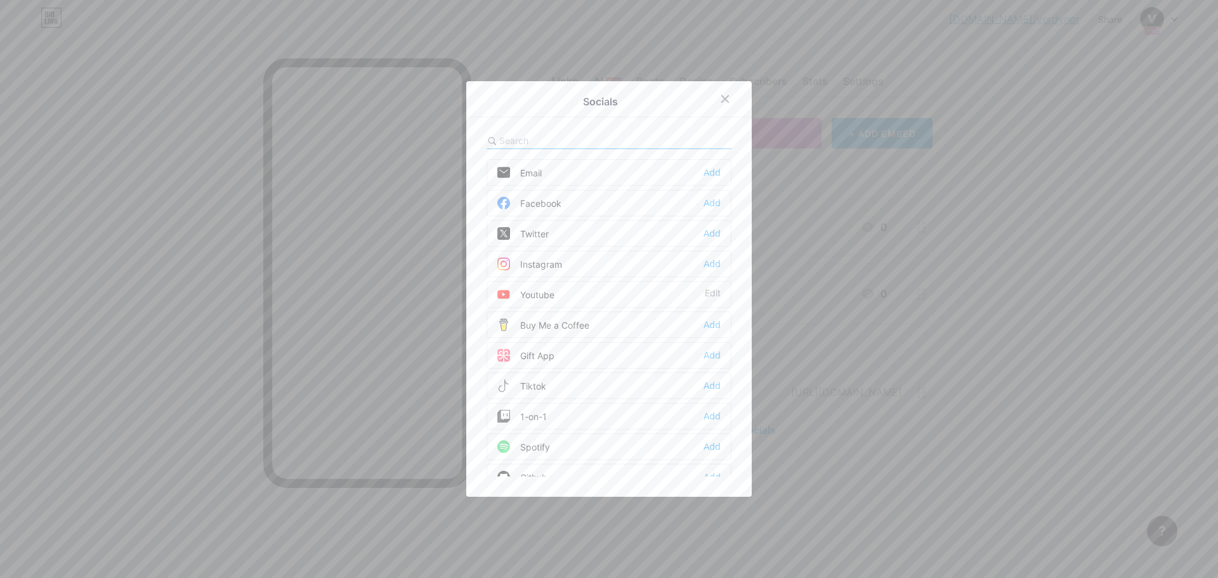
click at [549, 177] on div "Email Add" at bounding box center [609, 172] width 245 height 27
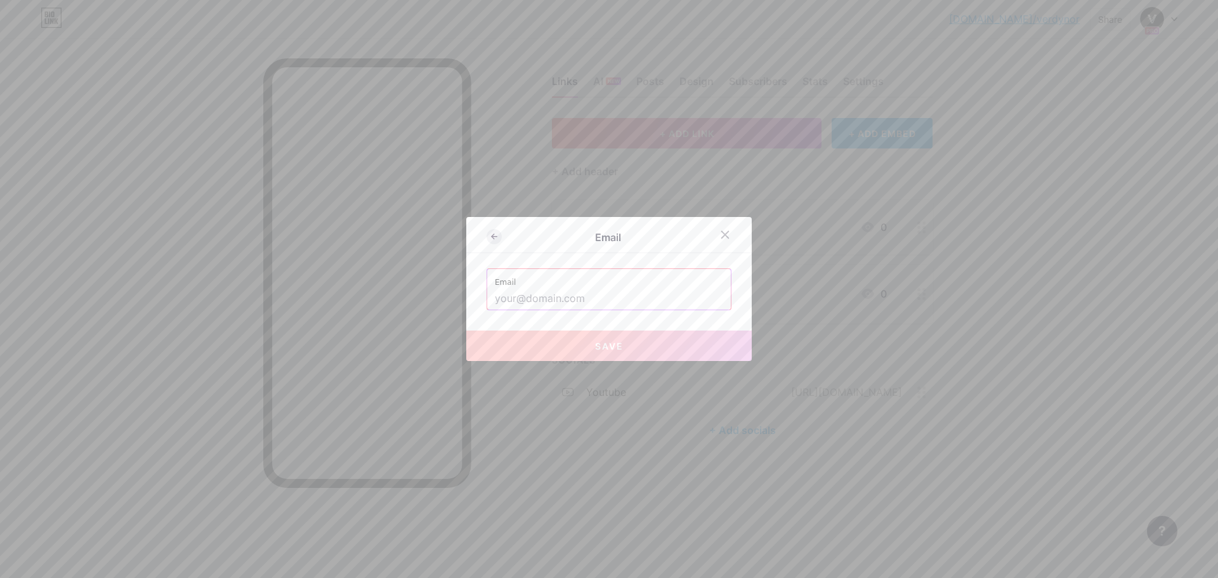
click at [499, 240] on icon at bounding box center [494, 236] width 15 height 15
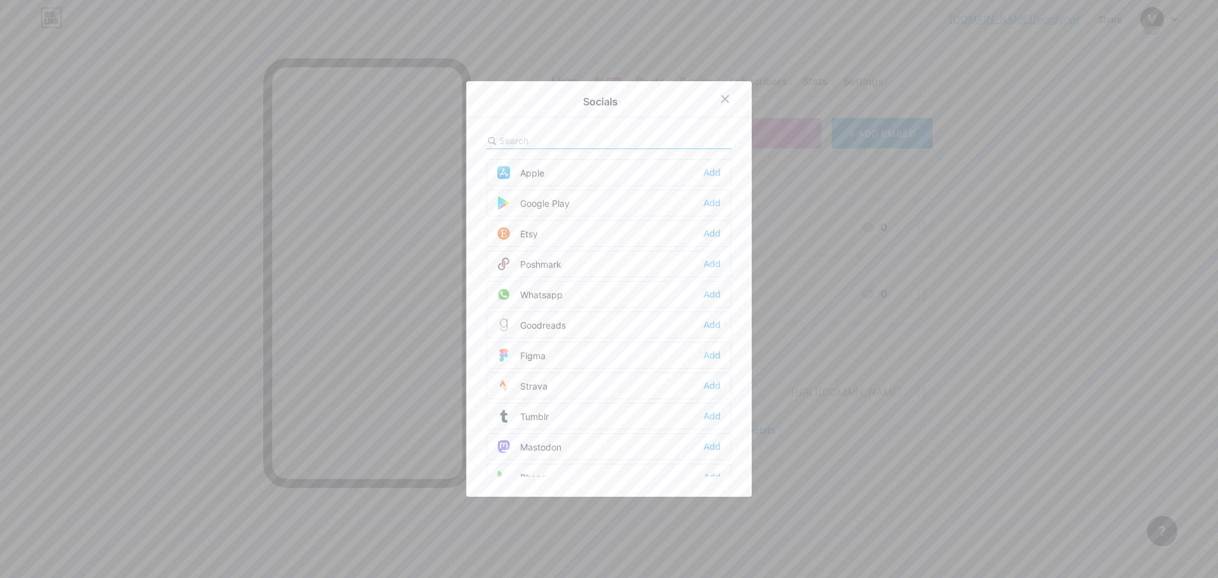
scroll to position [1145, 0]
click at [717, 306] on div "Add" at bounding box center [712, 307] width 17 height 13
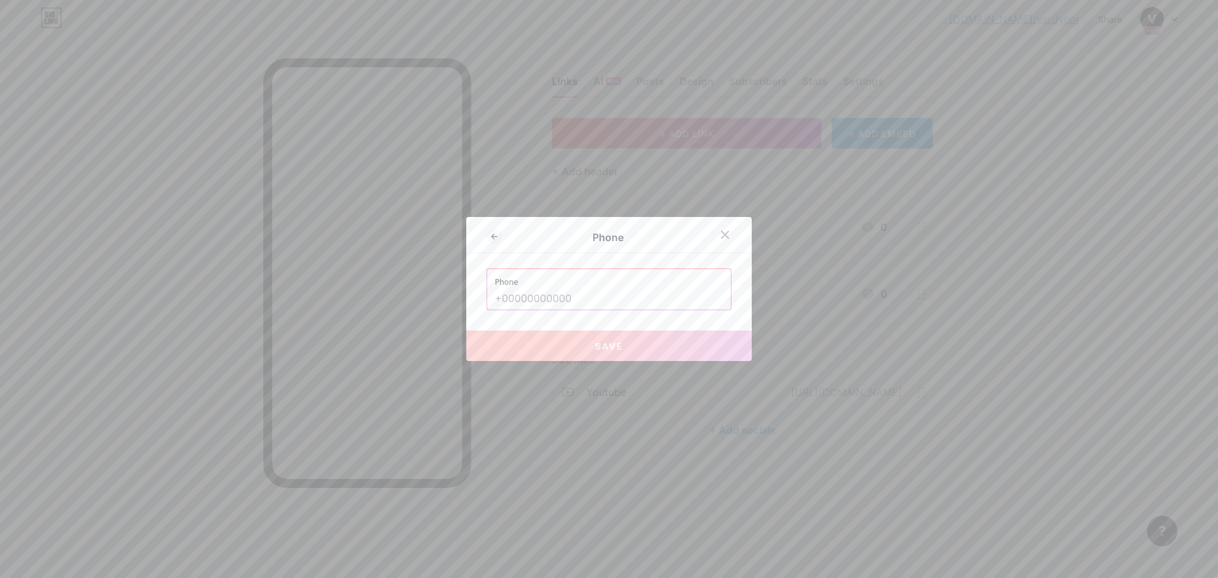
click at [518, 304] on input "text" at bounding box center [609, 299] width 228 height 22
click at [549, 301] on input "text" at bounding box center [609, 299] width 228 height 22
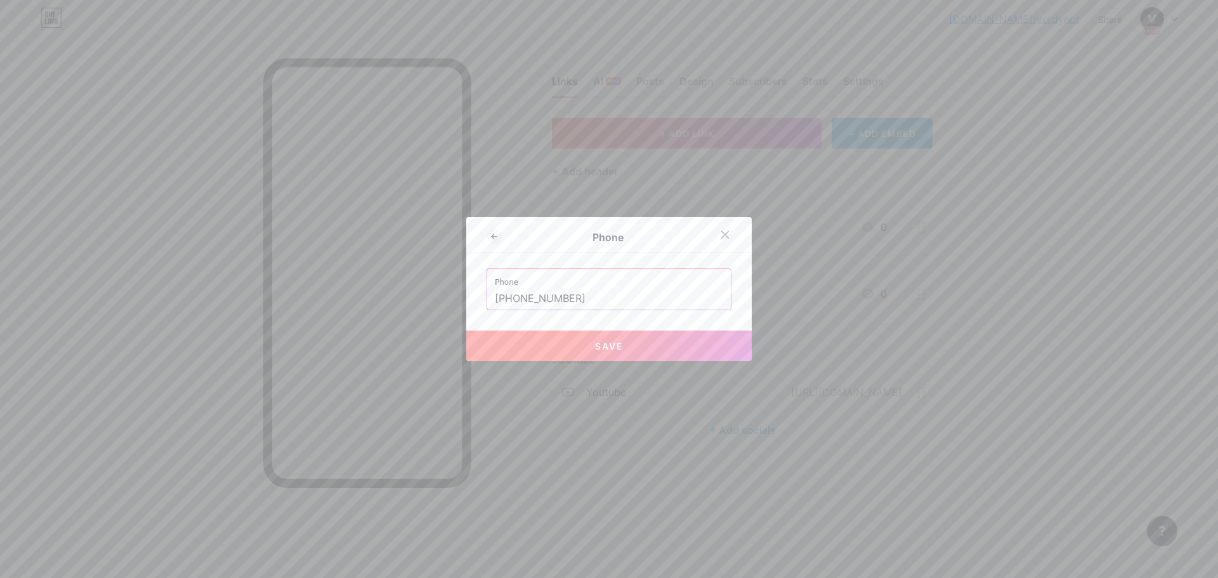
click at [626, 346] on button "Save" at bounding box center [609, 346] width 286 height 30
type input "tel:[PHONE_NUMBER]"
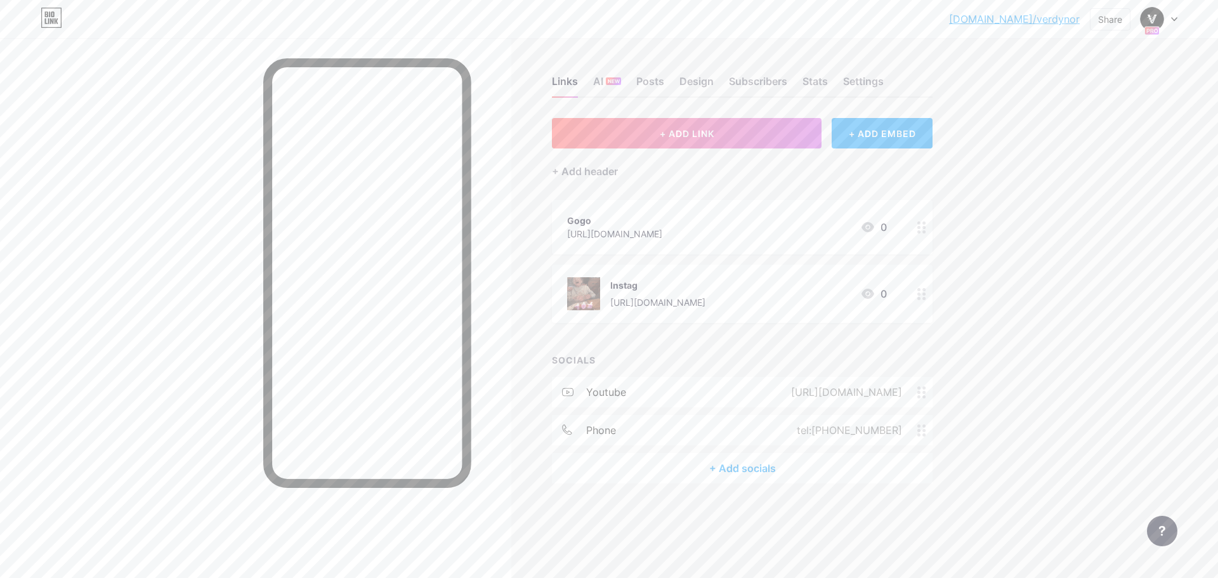
click at [753, 472] on div "+ Add socials" at bounding box center [742, 468] width 381 height 30
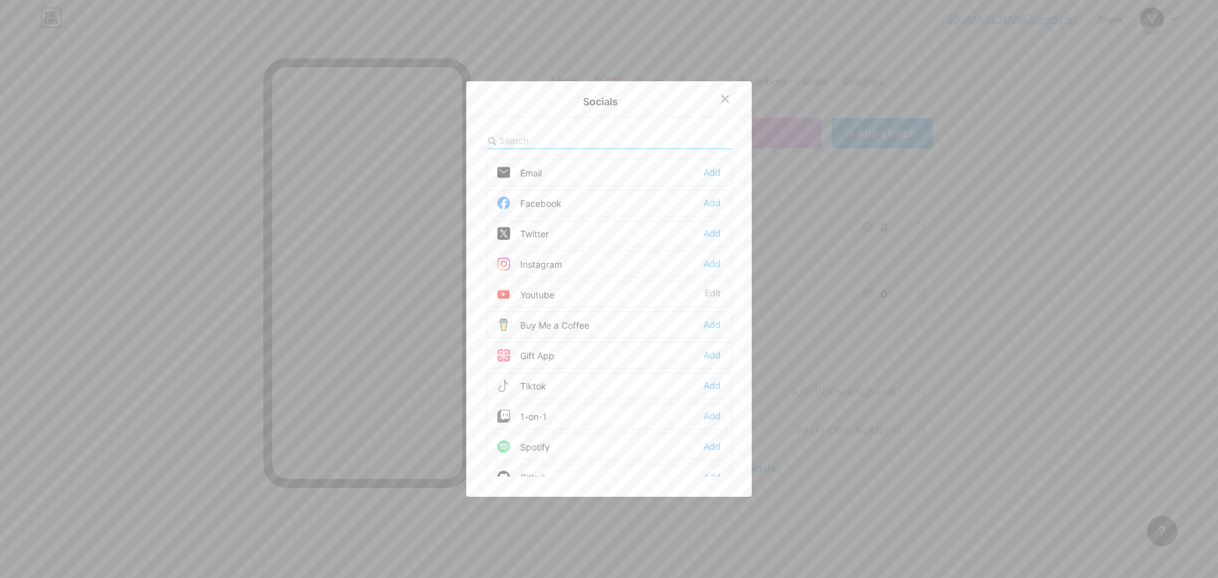
click at [711, 271] on div "Instagram Add" at bounding box center [609, 264] width 245 height 27
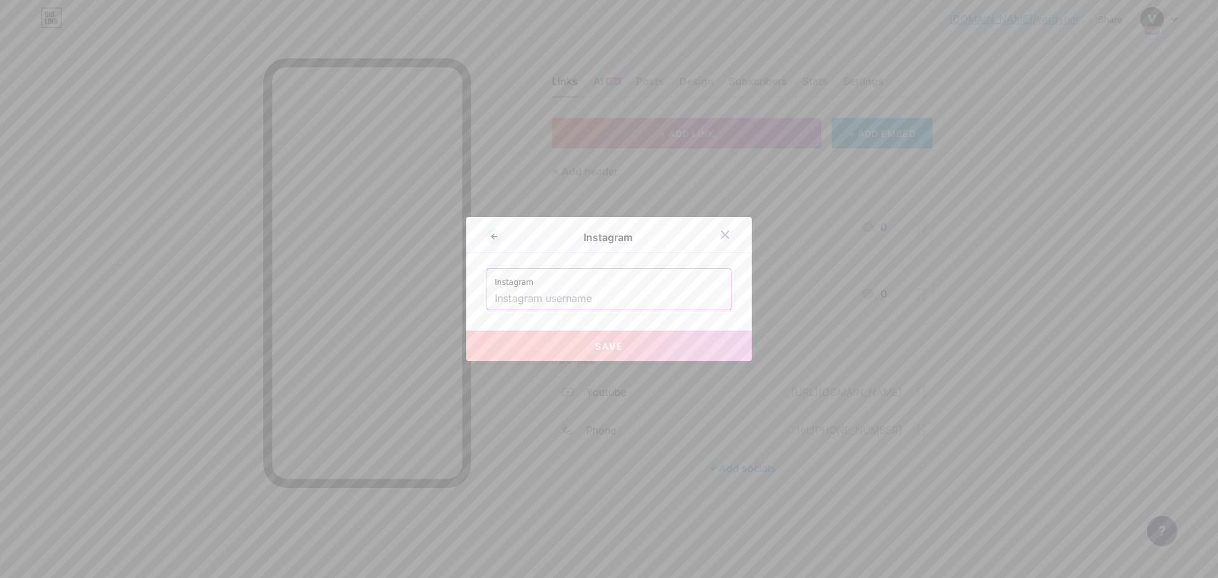
click at [576, 301] on input "text" at bounding box center [609, 299] width 228 height 22
click at [499, 234] on icon at bounding box center [494, 236] width 15 height 15
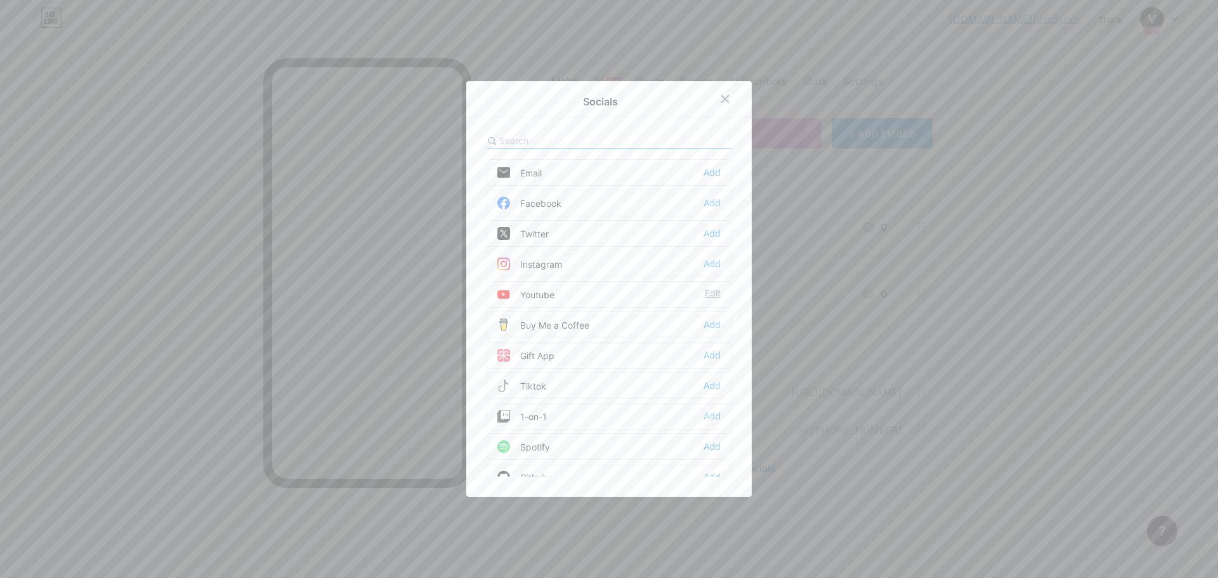
click at [717, 291] on div "Edit" at bounding box center [713, 294] width 16 height 13
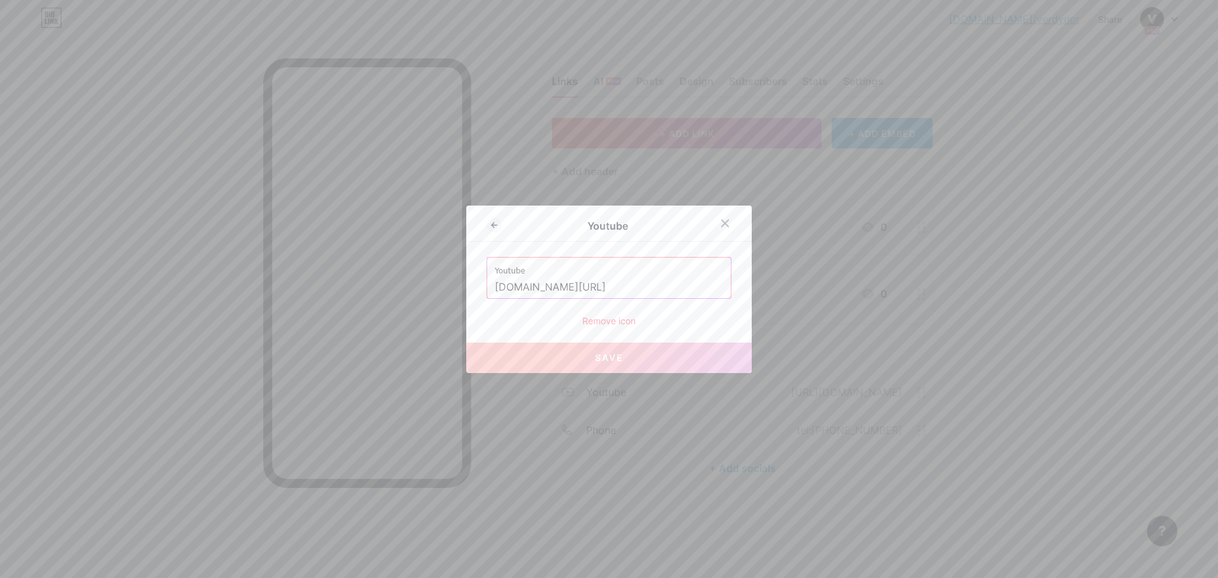
click at [622, 289] on input "[DOMAIN_NAME][URL]" at bounding box center [609, 288] width 228 height 22
drag, startPoint x: 648, startPoint y: 289, endPoint x: 440, endPoint y: 280, distance: 208.3
click at [465, 281] on div "Youtube Youtube [DOMAIN_NAME][URL] Remove icon Save" at bounding box center [609, 289] width 1218 height 578
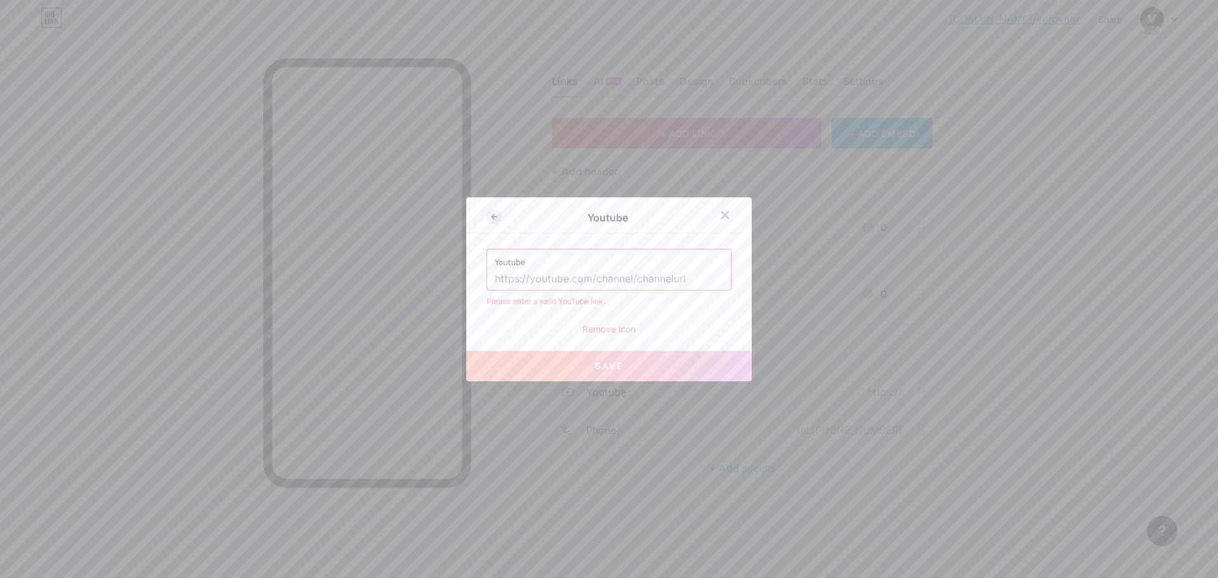
click at [491, 221] on icon at bounding box center [494, 216] width 15 height 15
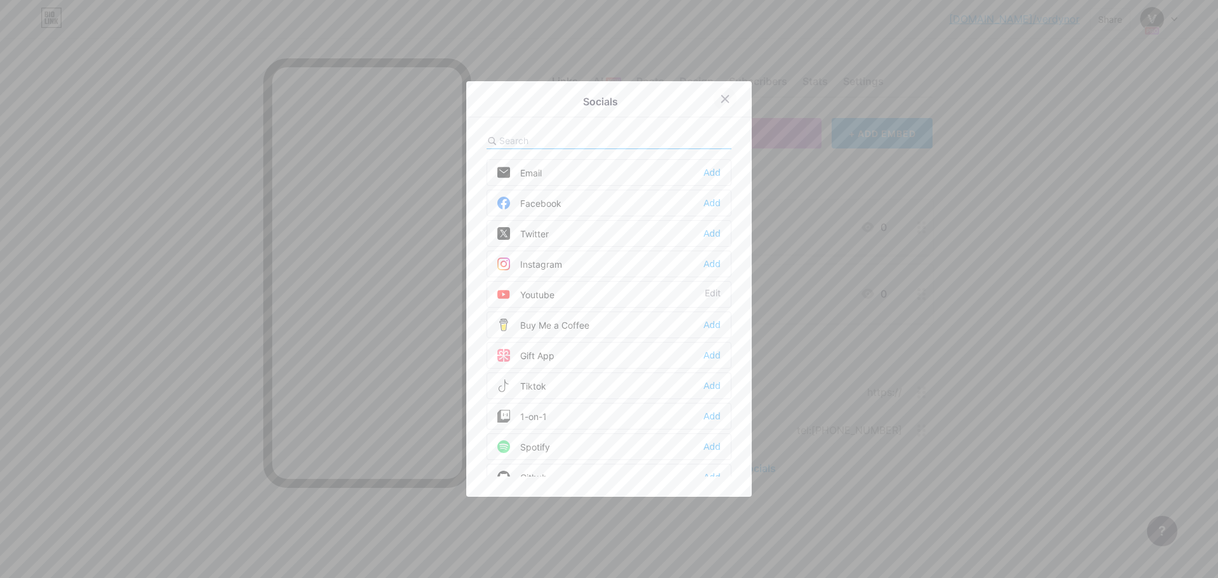
click at [724, 98] on icon at bounding box center [725, 99] width 7 height 7
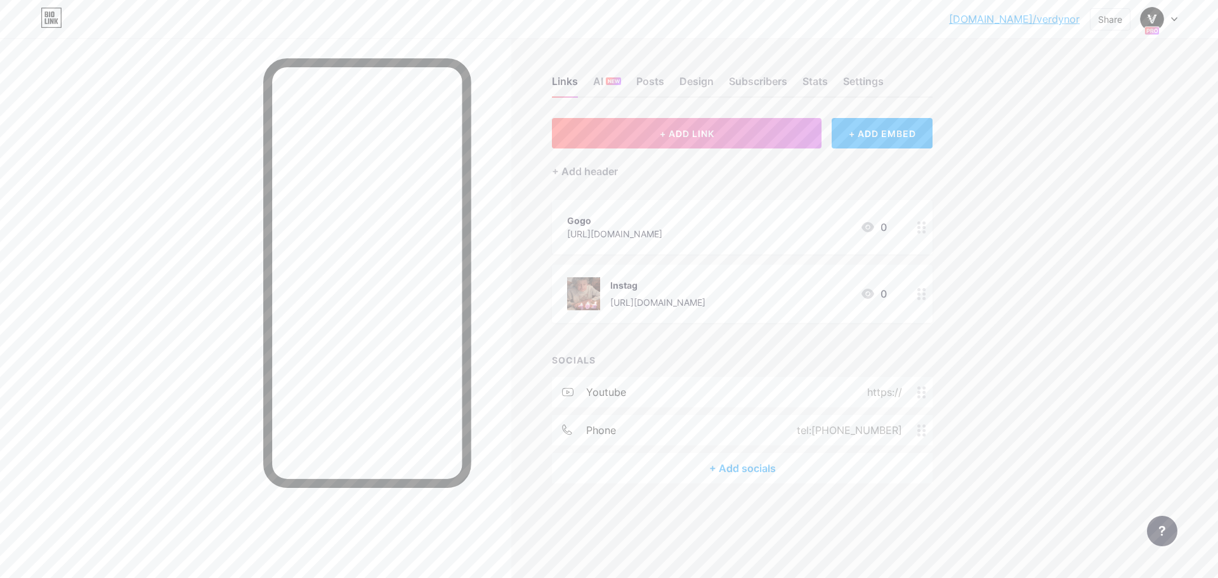
click at [748, 467] on div "+ Add socials" at bounding box center [742, 468] width 381 height 30
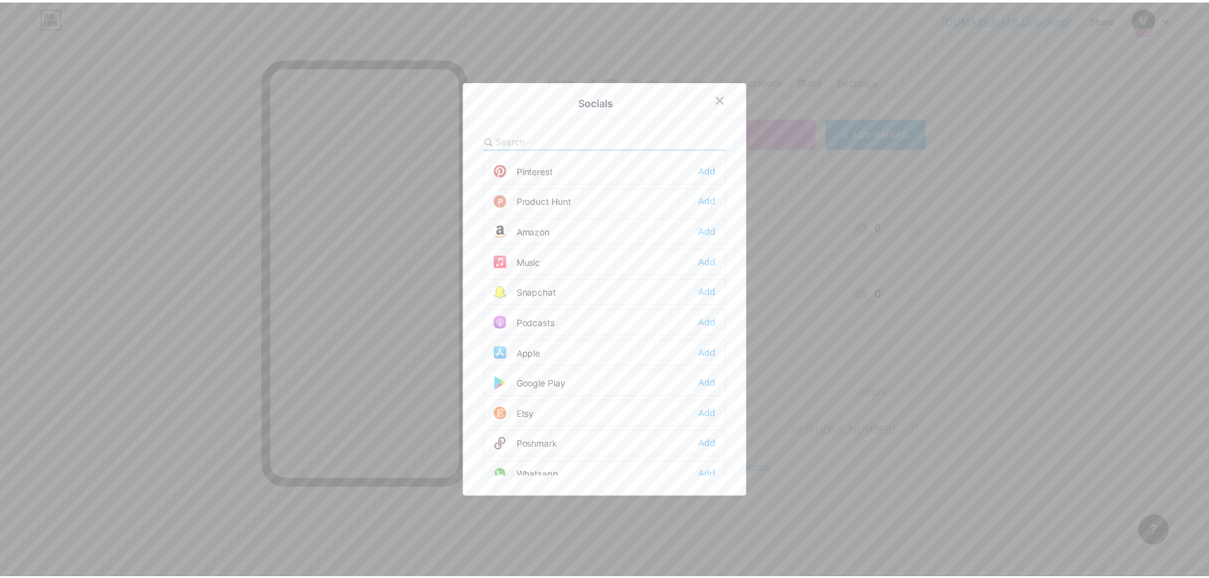
scroll to position [825, 0]
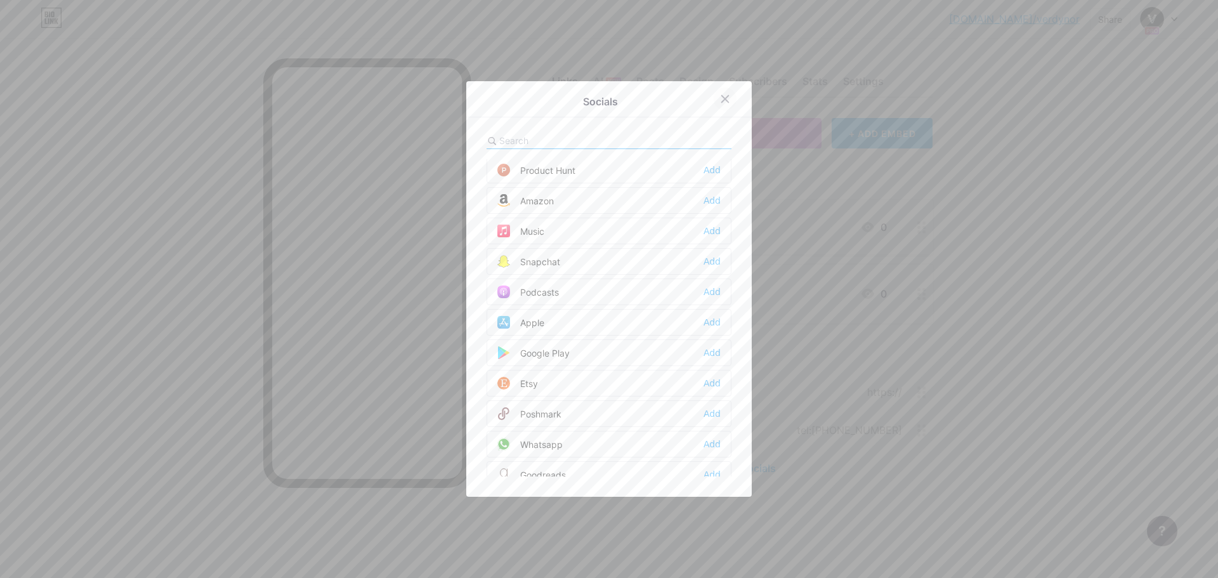
click at [727, 100] on icon at bounding box center [725, 99] width 7 height 7
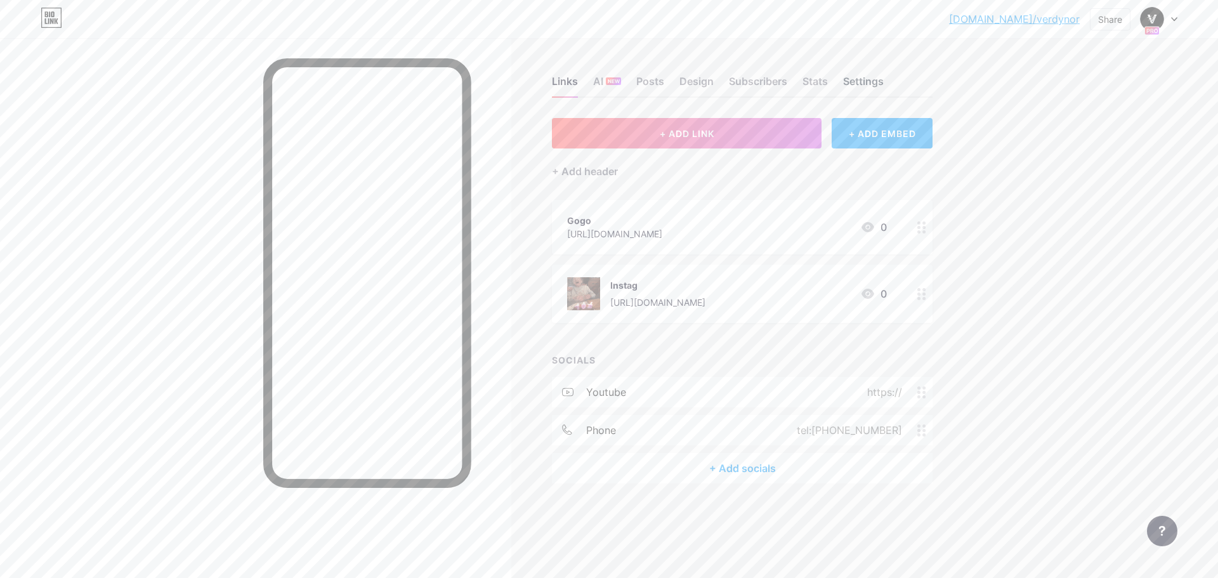
click at [867, 80] on div "Settings" at bounding box center [863, 85] width 41 height 23
